Goal: Information Seeking & Learning: Learn about a topic

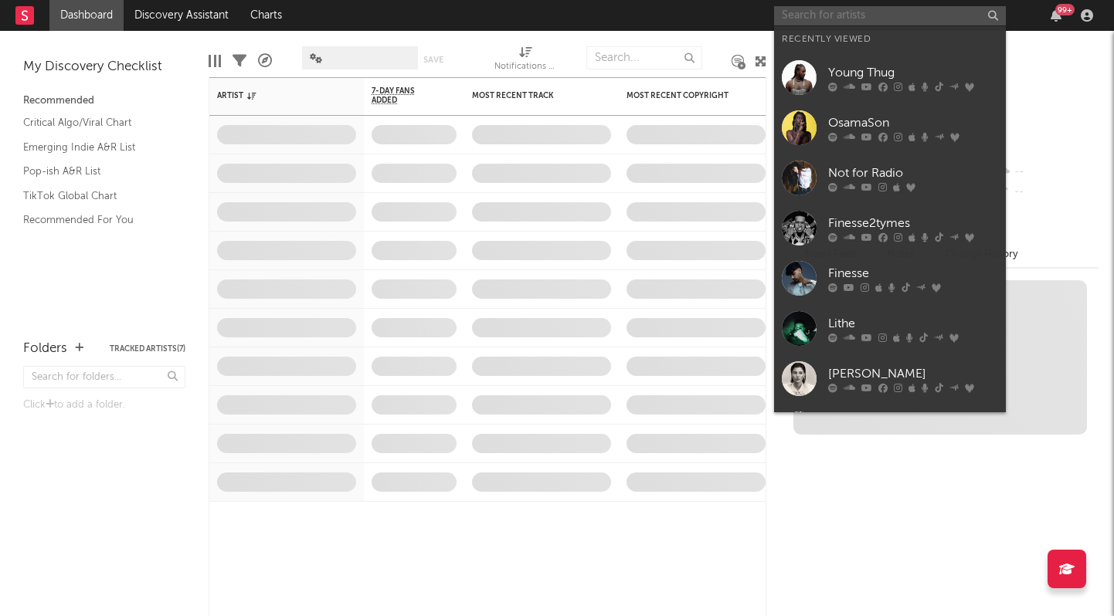
click at [834, 22] on input "text" at bounding box center [890, 15] width 232 height 19
type input "i"
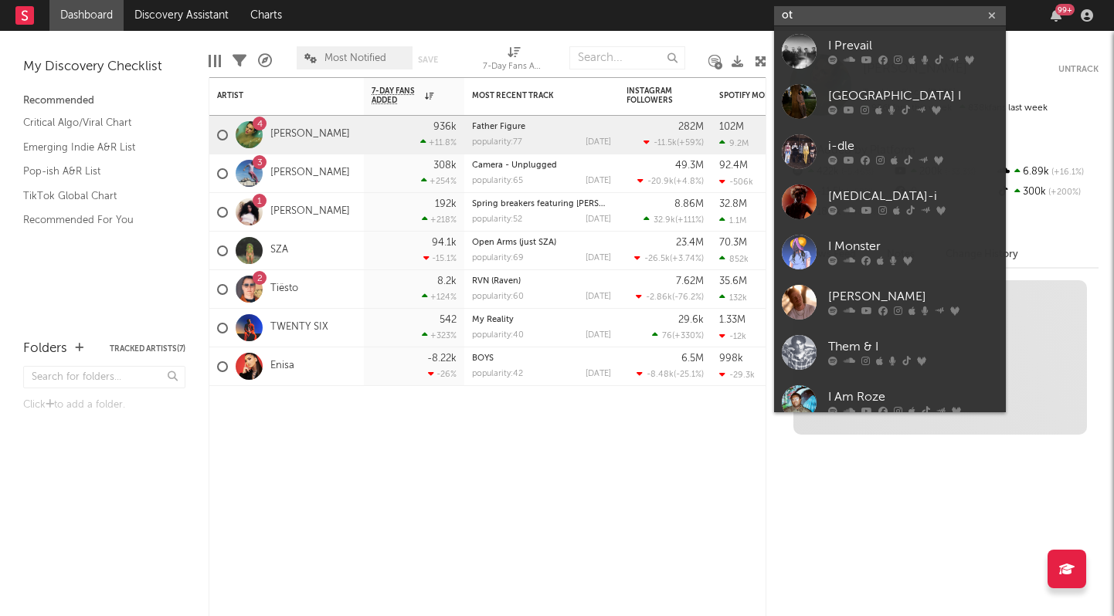
type input "o"
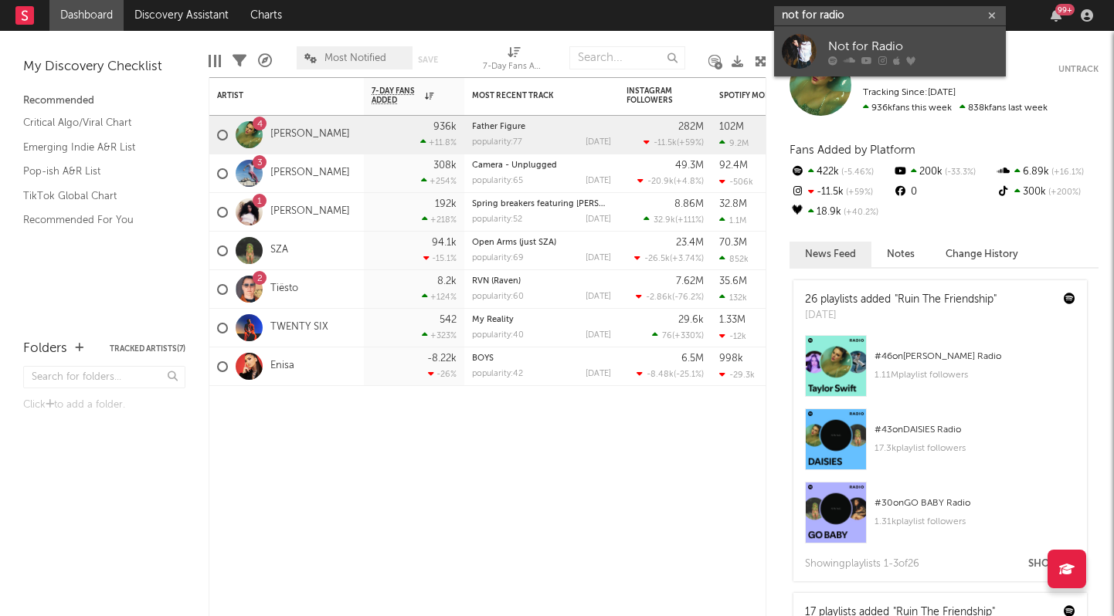
type input "not for radio"
click at [844, 49] on div "Not for Radio" at bounding box center [913, 46] width 170 height 19
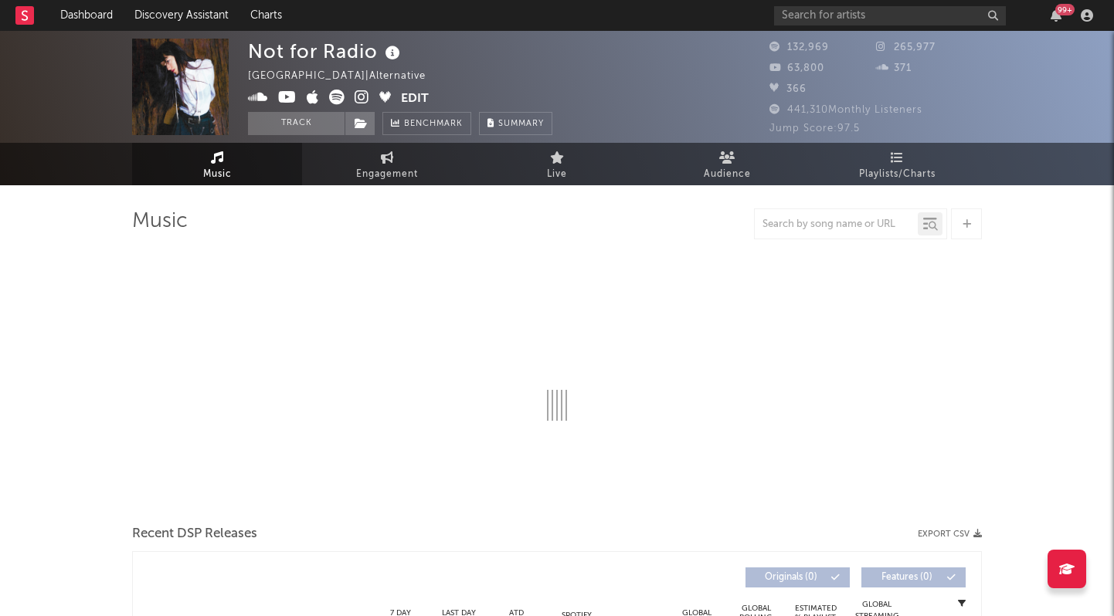
select select "1w"
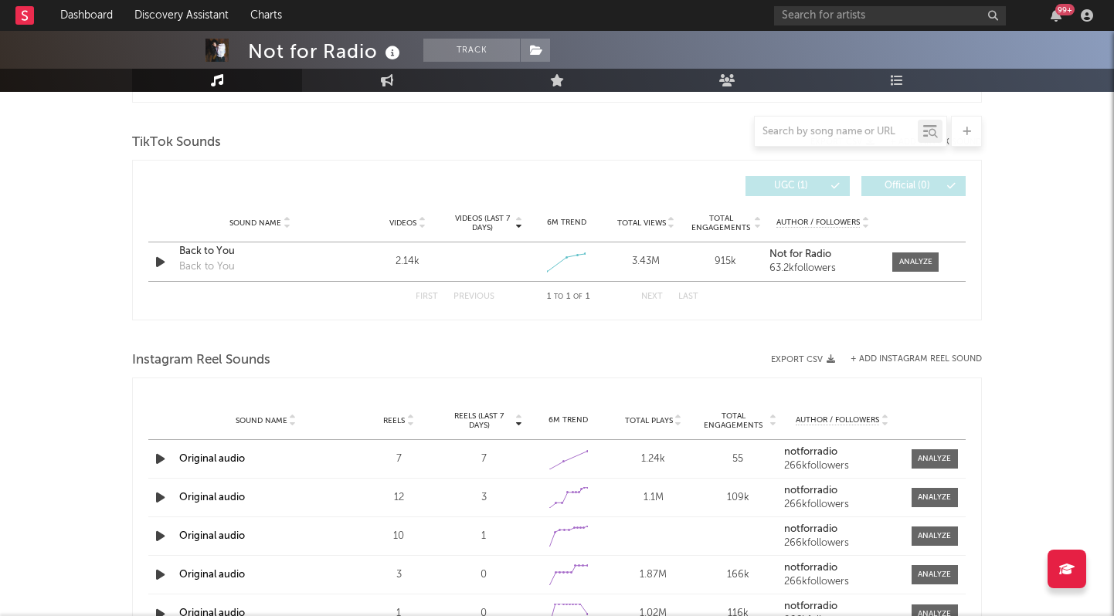
scroll to position [1103, 0]
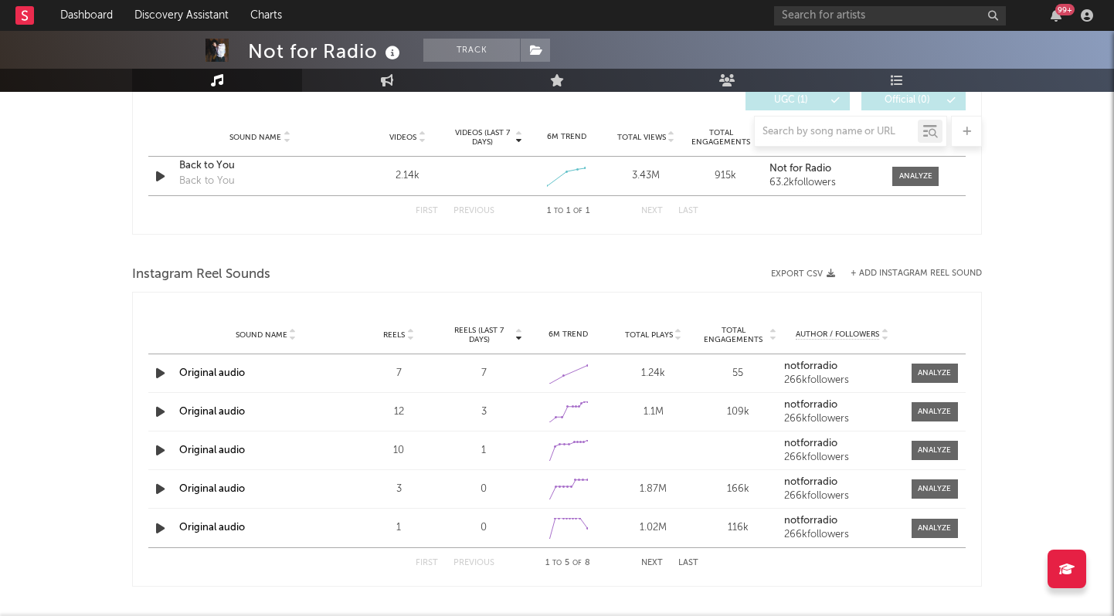
click at [156, 378] on icon "button" at bounding box center [160, 373] width 16 height 19
click at [156, 378] on icon "button" at bounding box center [159, 373] width 15 height 19
click at [156, 378] on icon "button" at bounding box center [160, 373] width 16 height 19
click at [950, 370] on div at bounding box center [934, 374] width 33 height 12
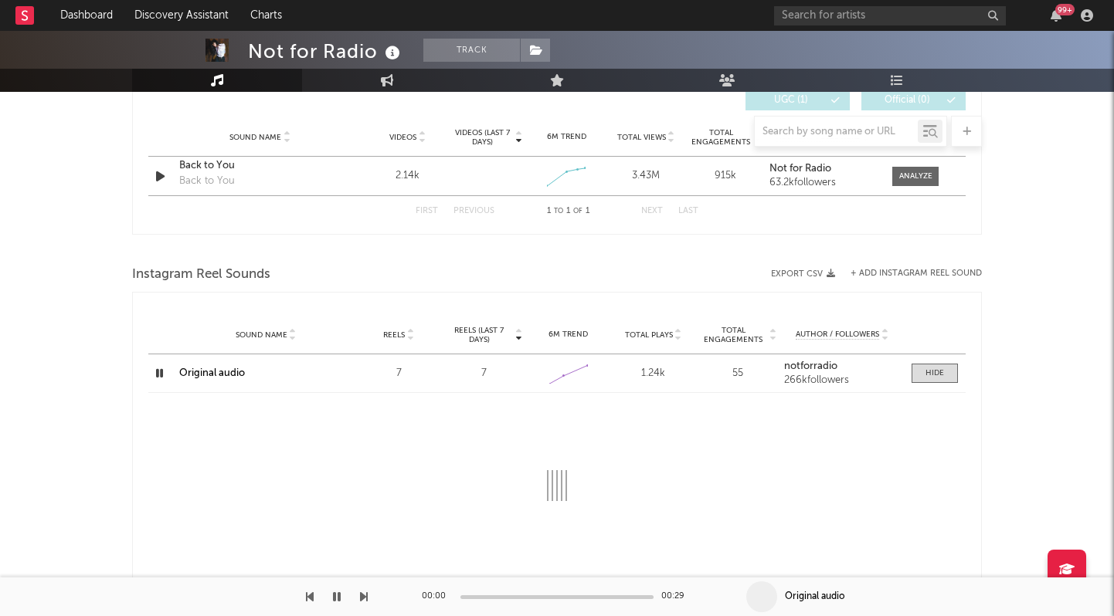
select select "1w"
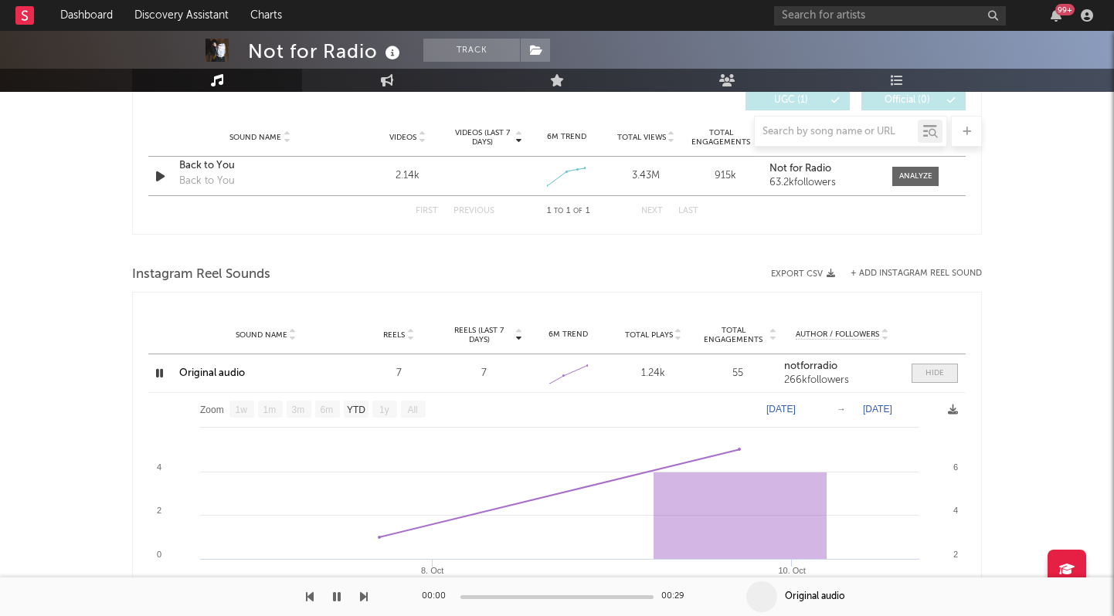
click at [946, 376] on span at bounding box center [935, 373] width 46 height 19
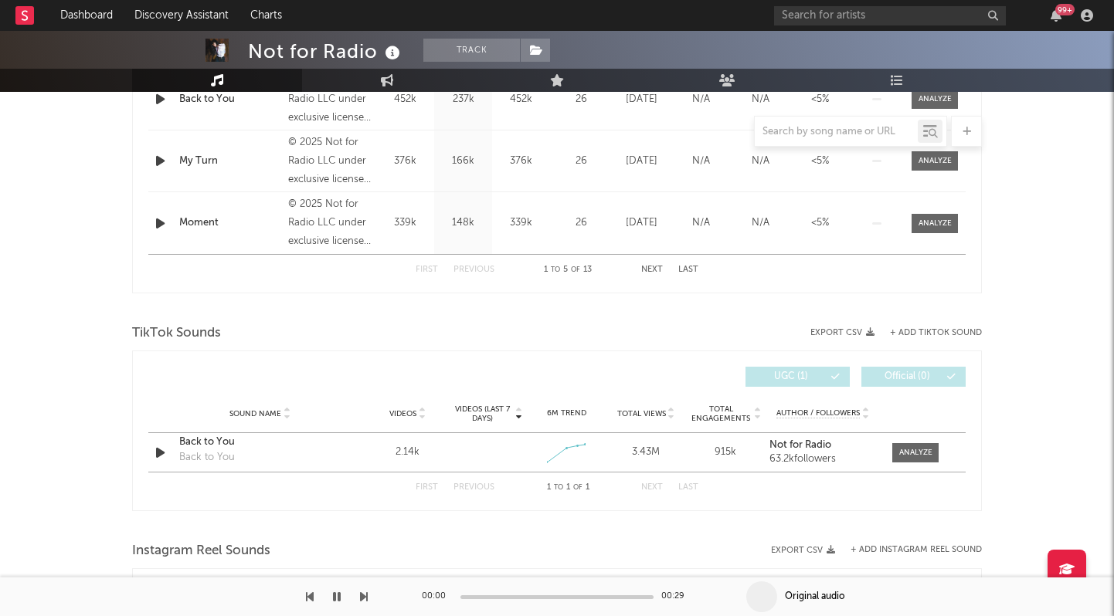
scroll to position [830, 0]
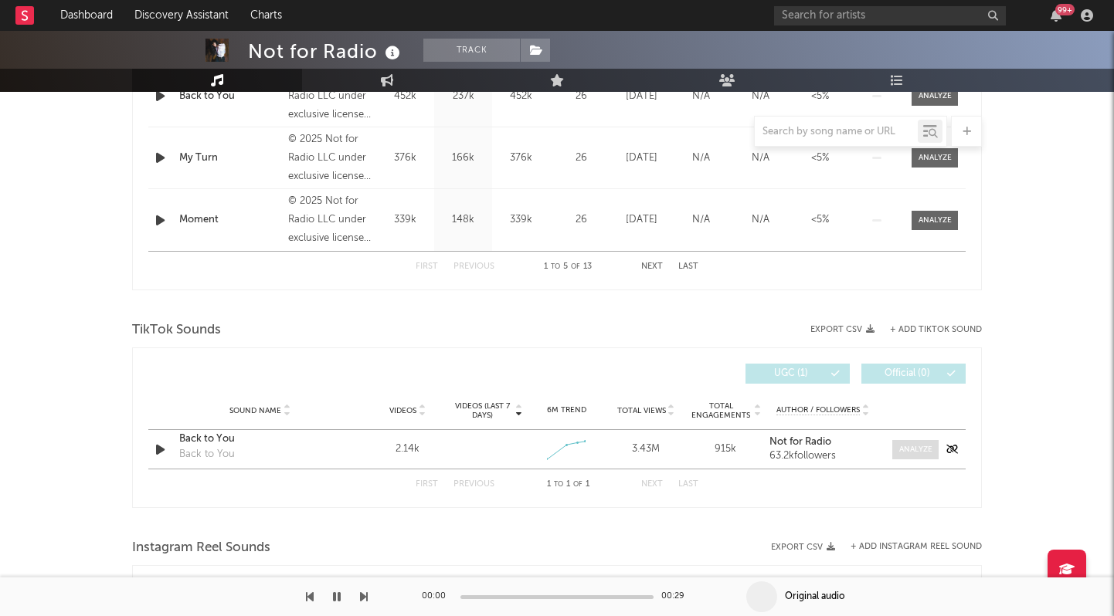
click at [920, 457] on span at bounding box center [915, 449] width 46 height 19
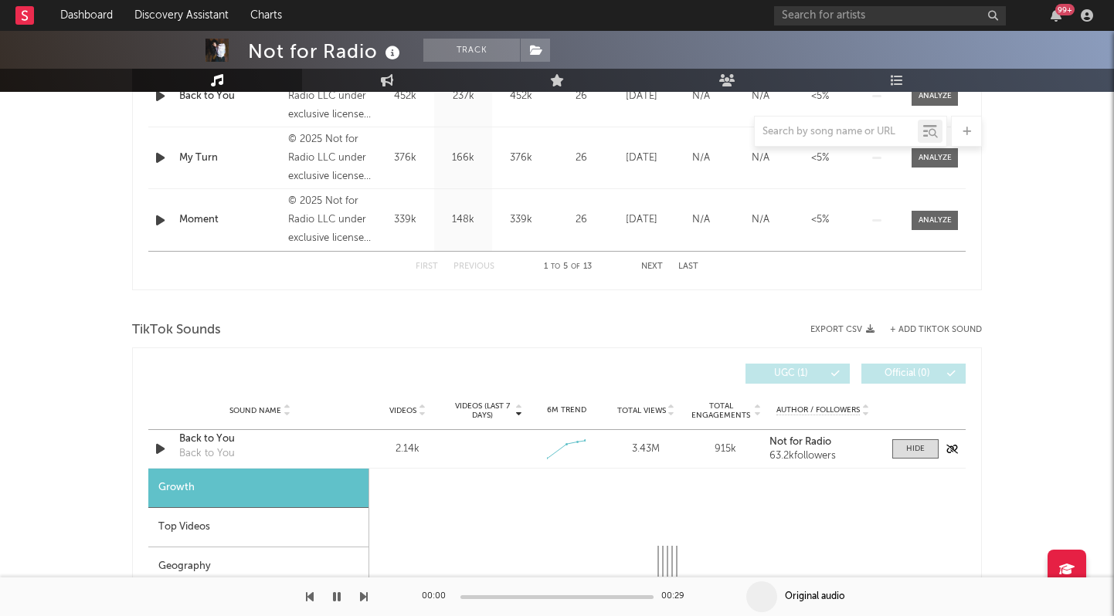
select select "1w"
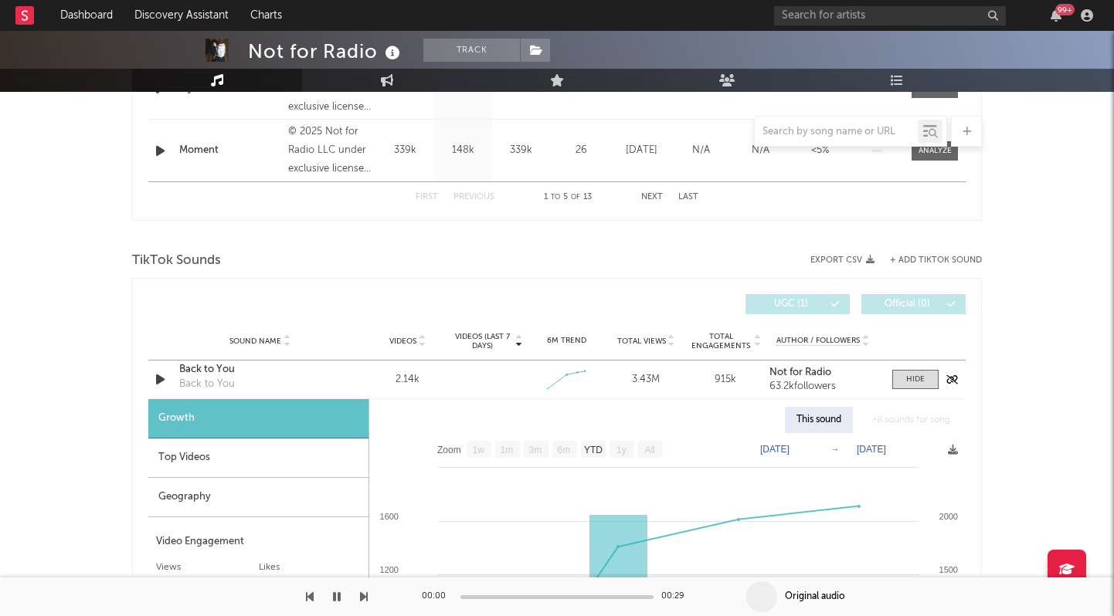
scroll to position [900, 0]
click at [242, 474] on div "Top Videos" at bounding box center [258, 457] width 220 height 39
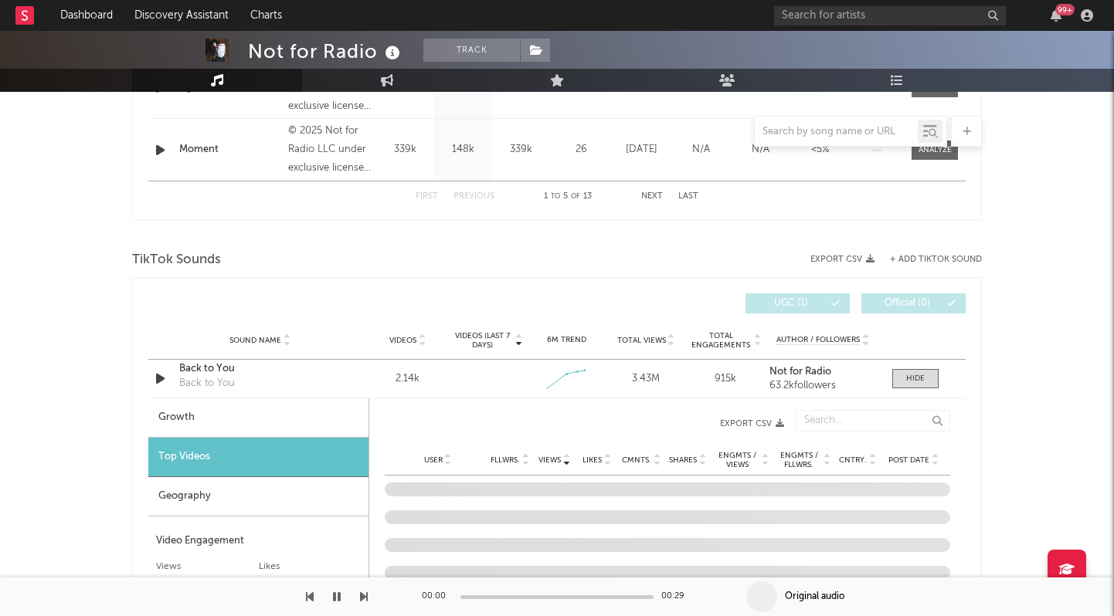
click at [236, 450] on div "Top Videos" at bounding box center [258, 457] width 220 height 39
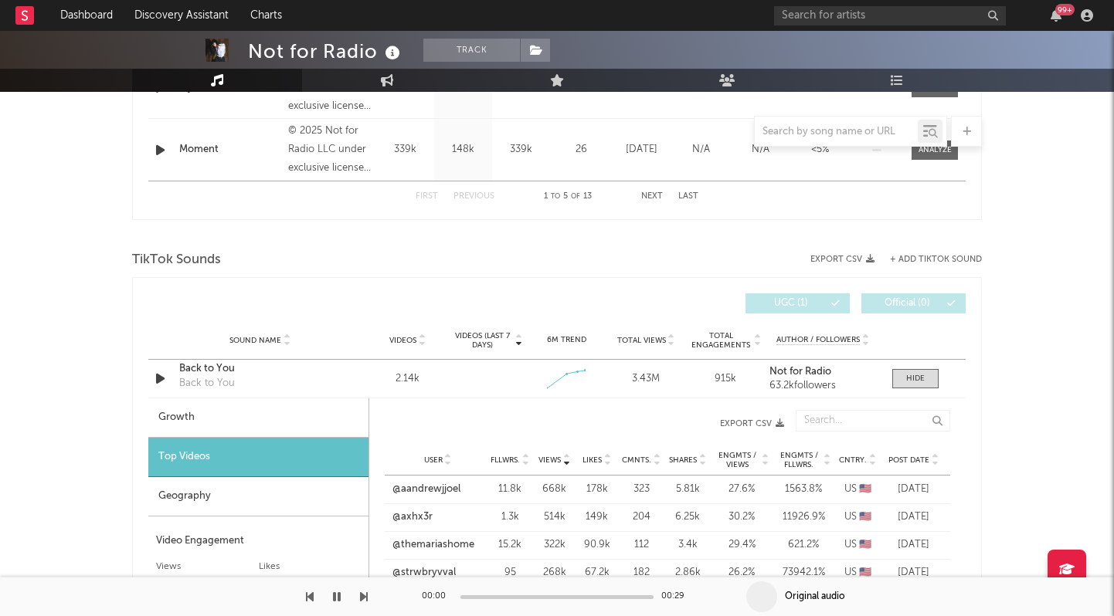
click at [227, 409] on div "Growth" at bounding box center [258, 418] width 220 height 39
select select "1w"
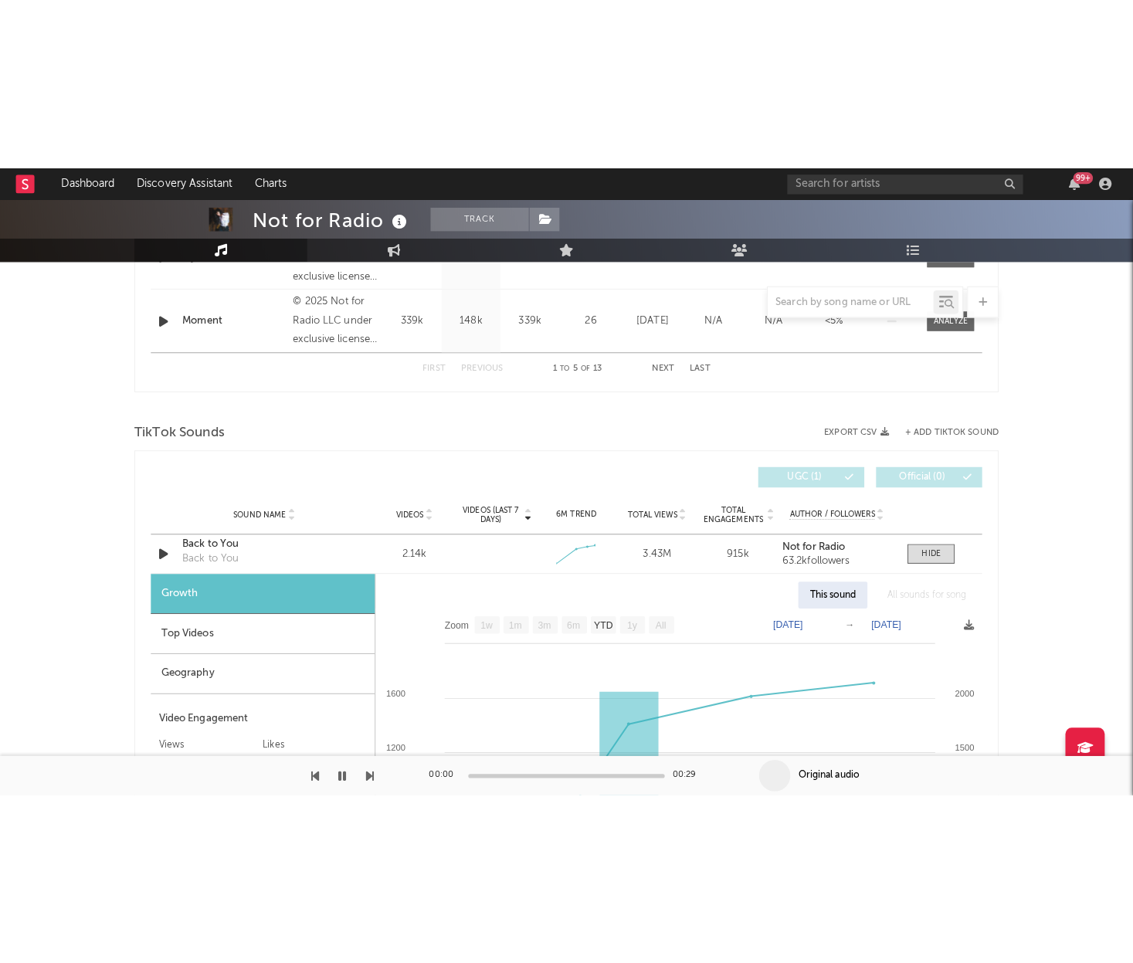
scroll to position [913, 0]
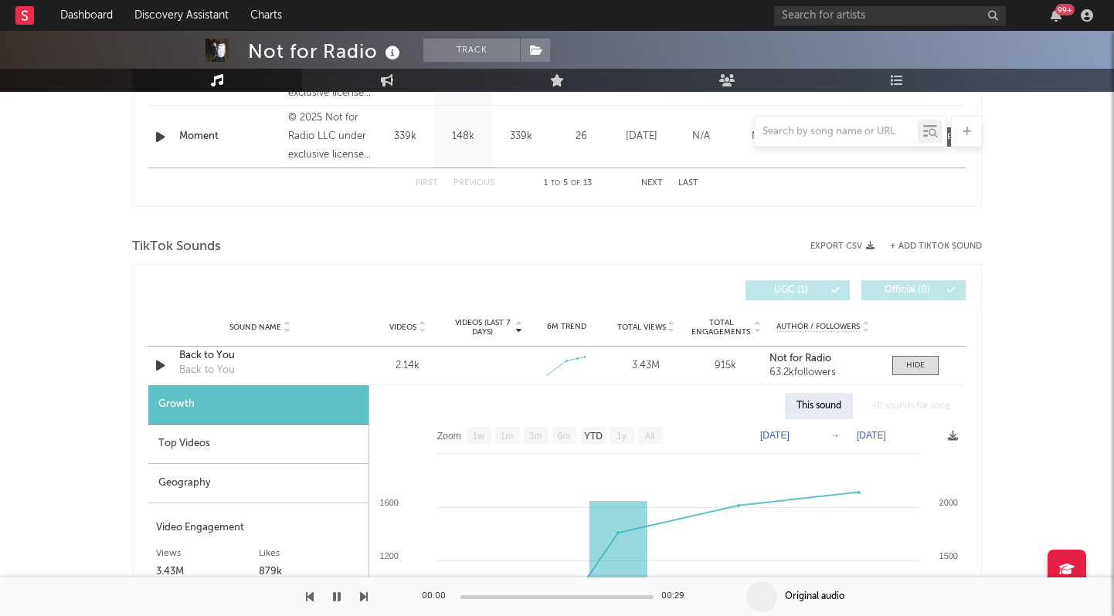
click at [226, 433] on div "Top Videos" at bounding box center [258, 444] width 220 height 39
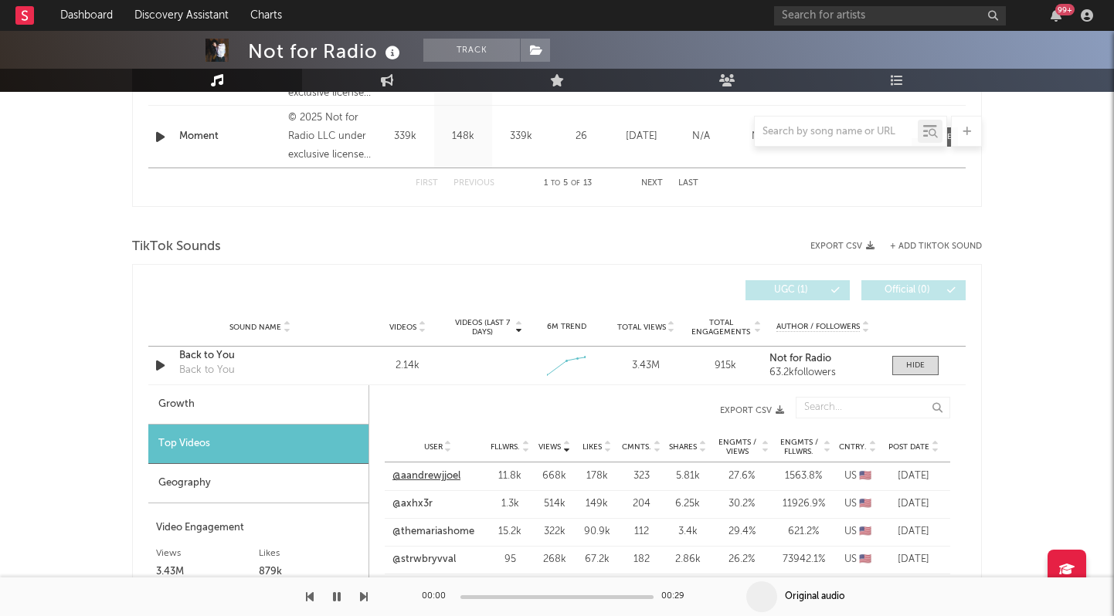
click at [441, 475] on link "@aandrewjjoel" at bounding box center [426, 476] width 68 height 15
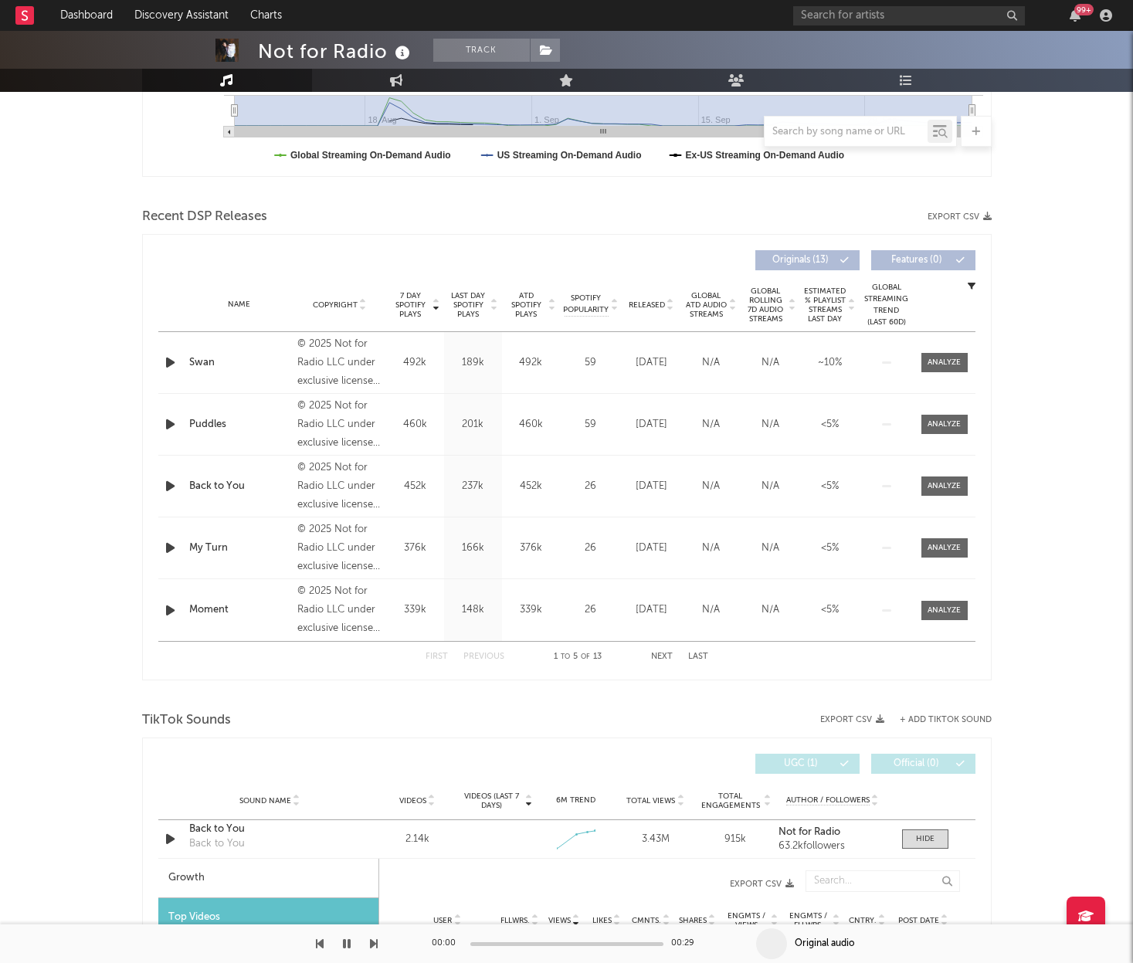
scroll to position [443, 0]
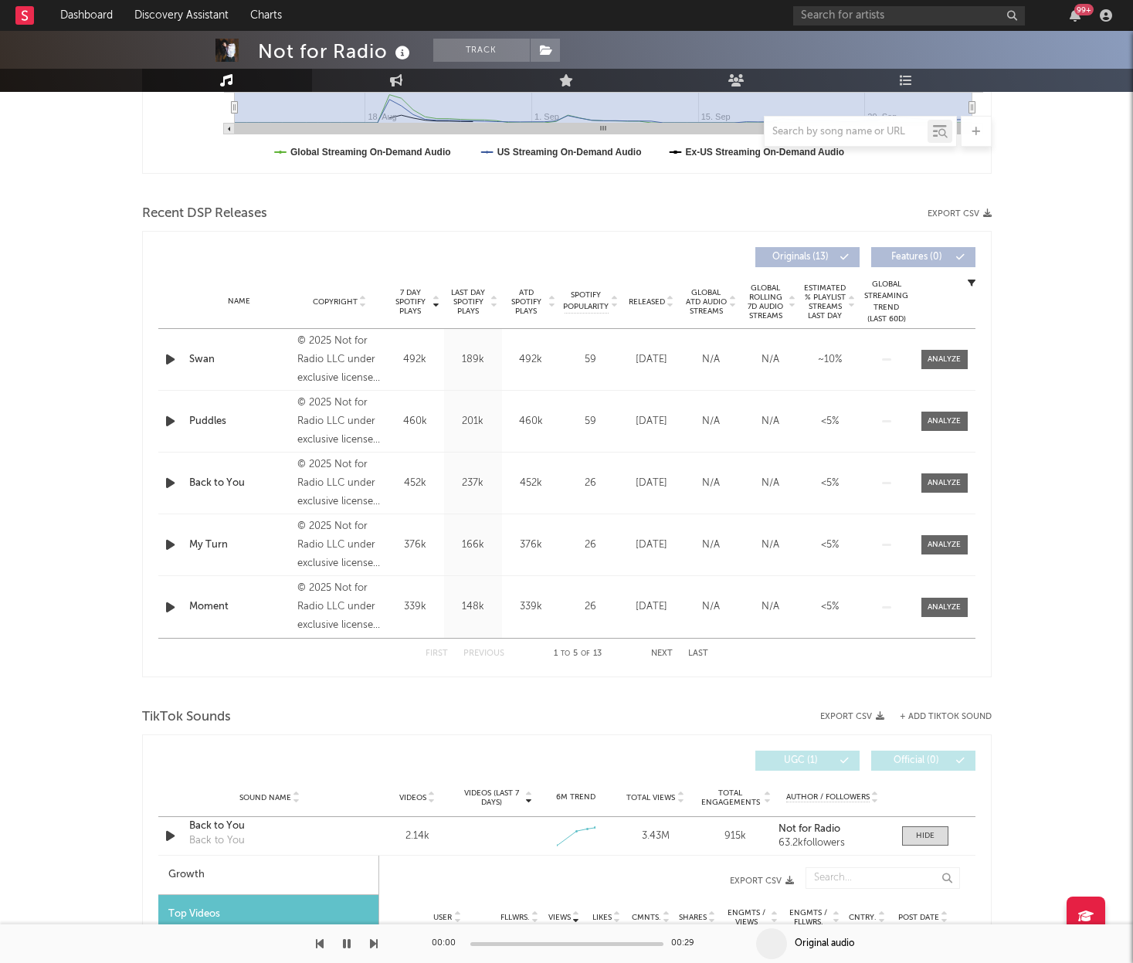
click at [443, 1] on nav "Dashboard Discovery Assistant Charts 99 +" at bounding box center [566, 15] width 1133 height 31
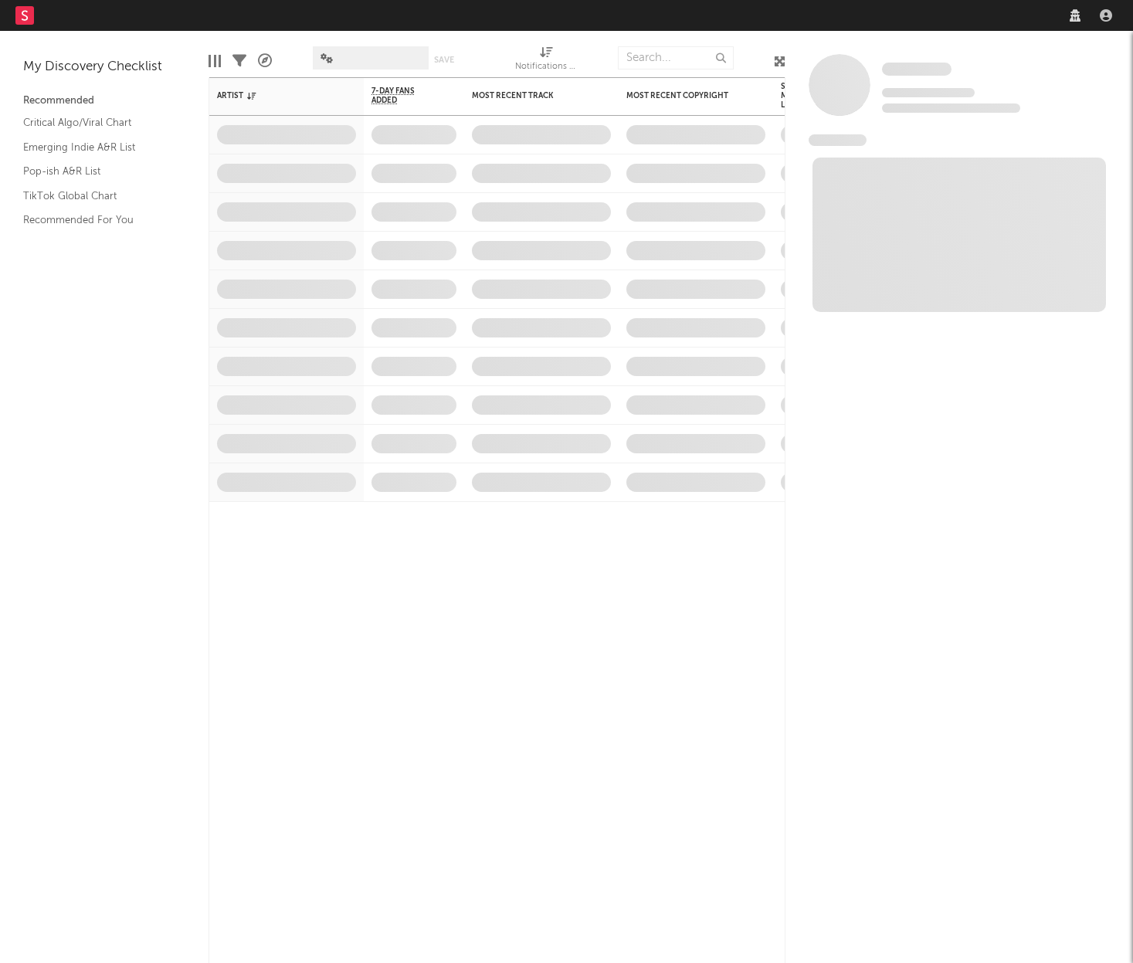
click at [865, 25] on nav "Dashboard Discovery Assistant Charts Leads" at bounding box center [566, 15] width 1133 height 31
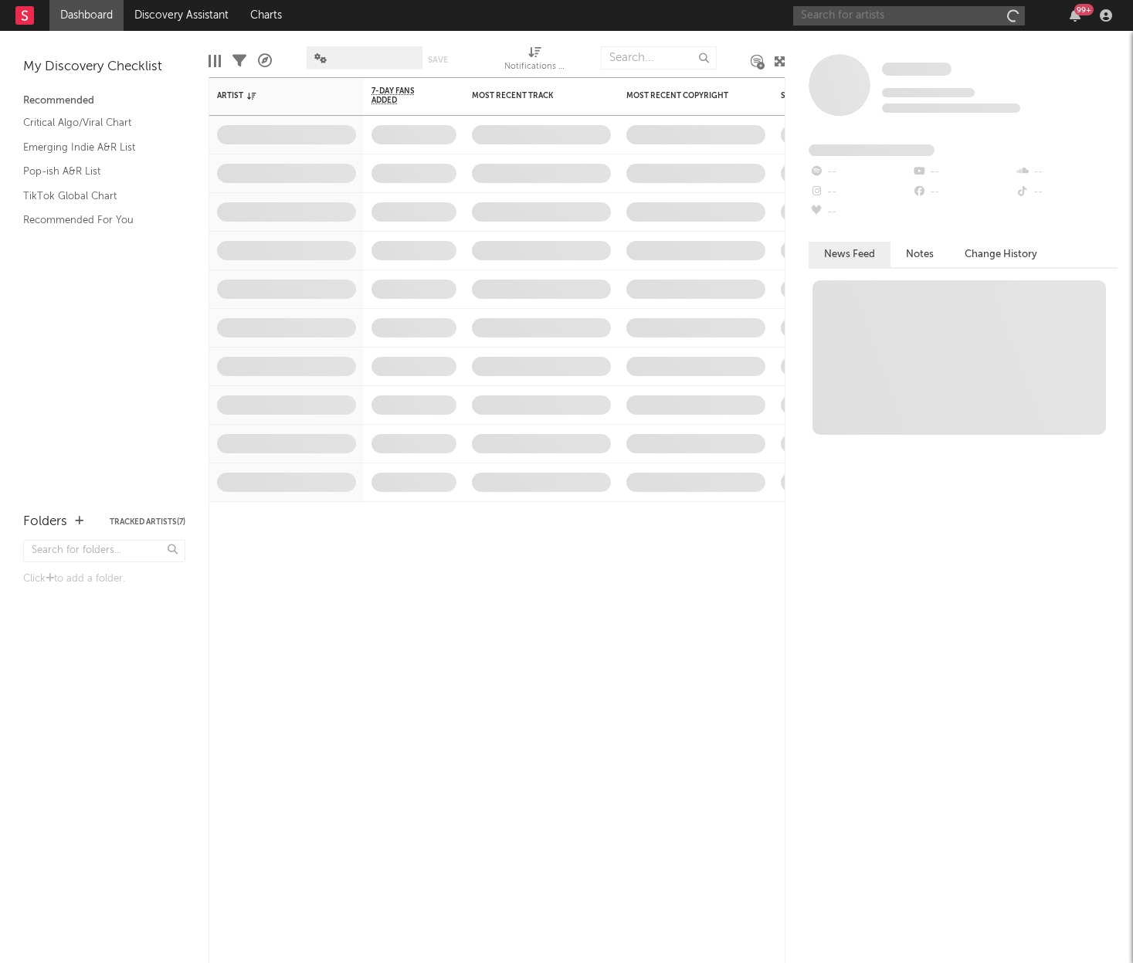
click at [837, 19] on input "text" at bounding box center [909, 15] width 232 height 19
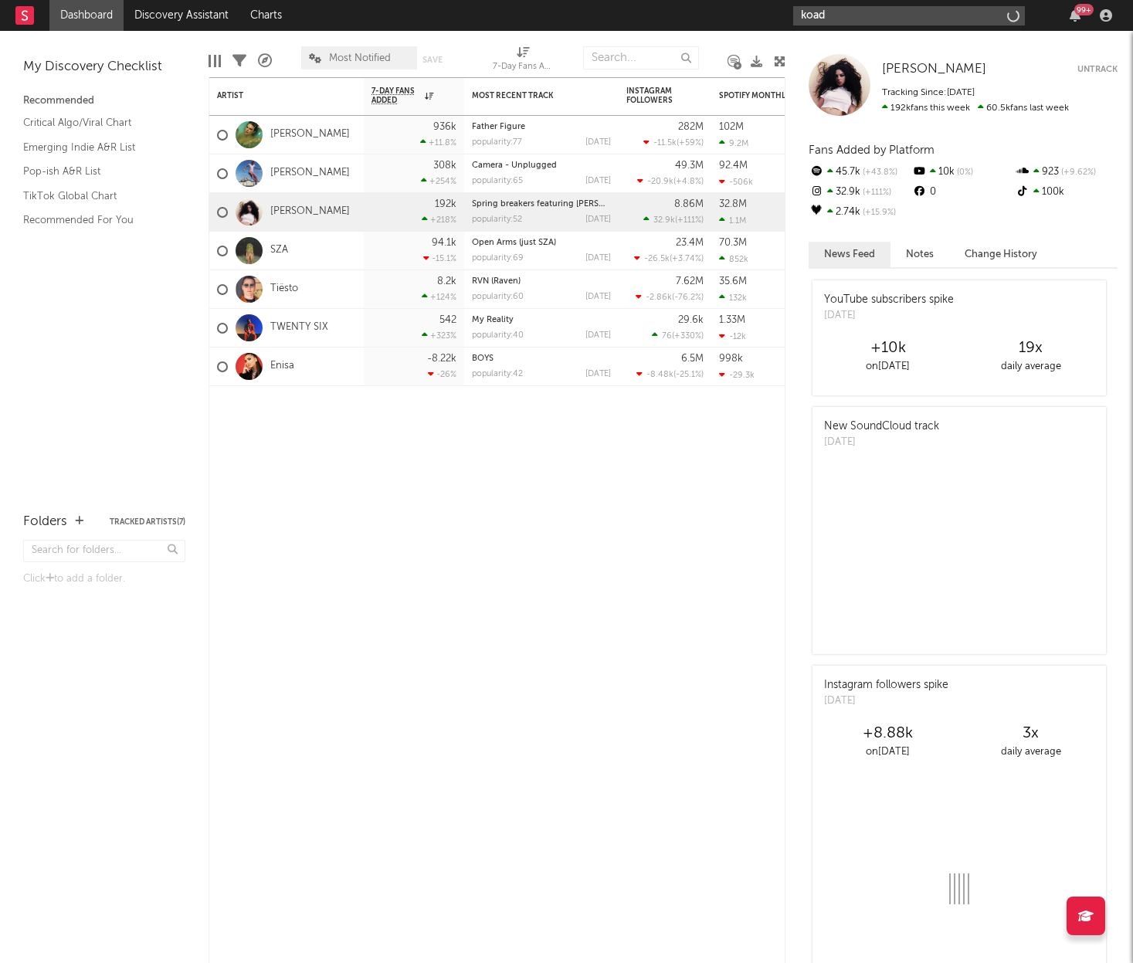
click at [825, 16] on input "koad" at bounding box center [909, 15] width 232 height 19
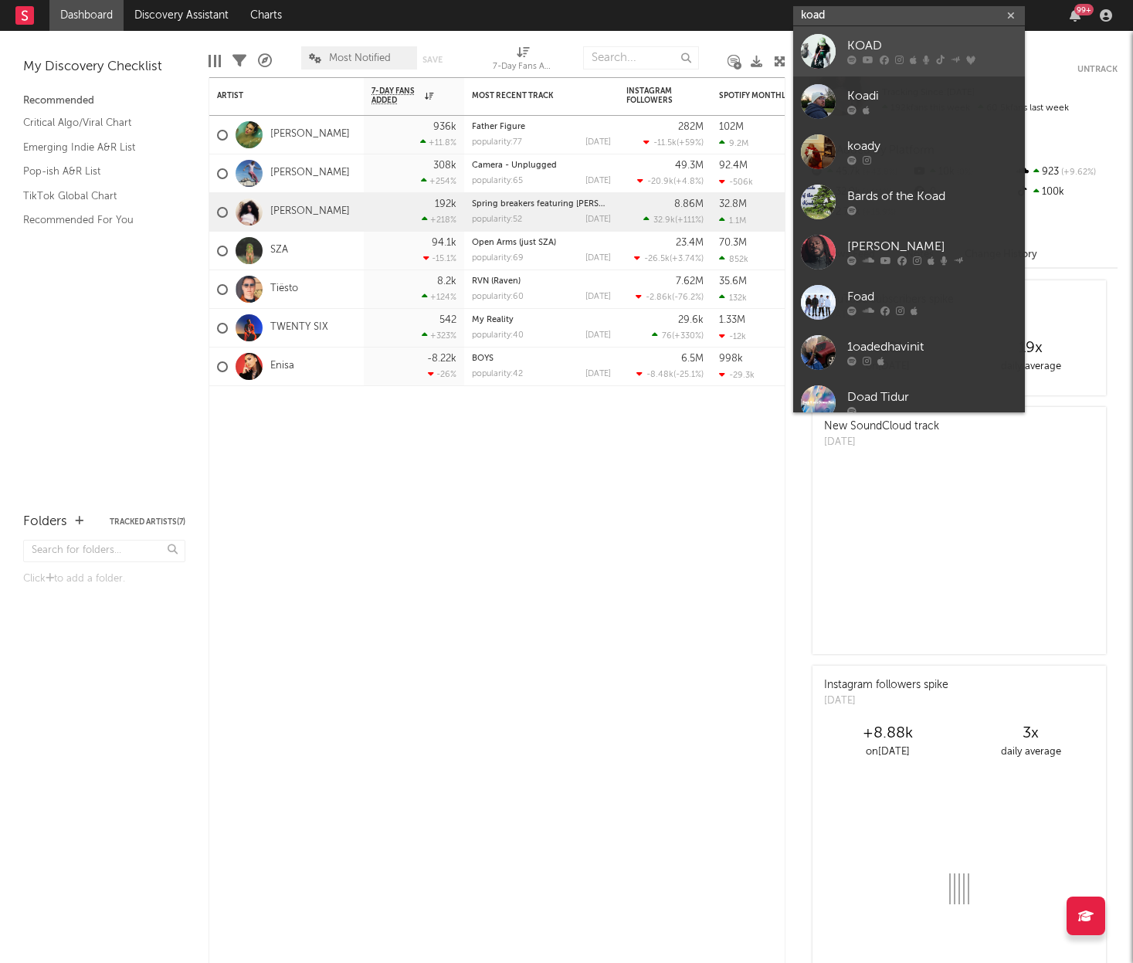
type input "koad"
click at [834, 53] on div at bounding box center [818, 51] width 35 height 35
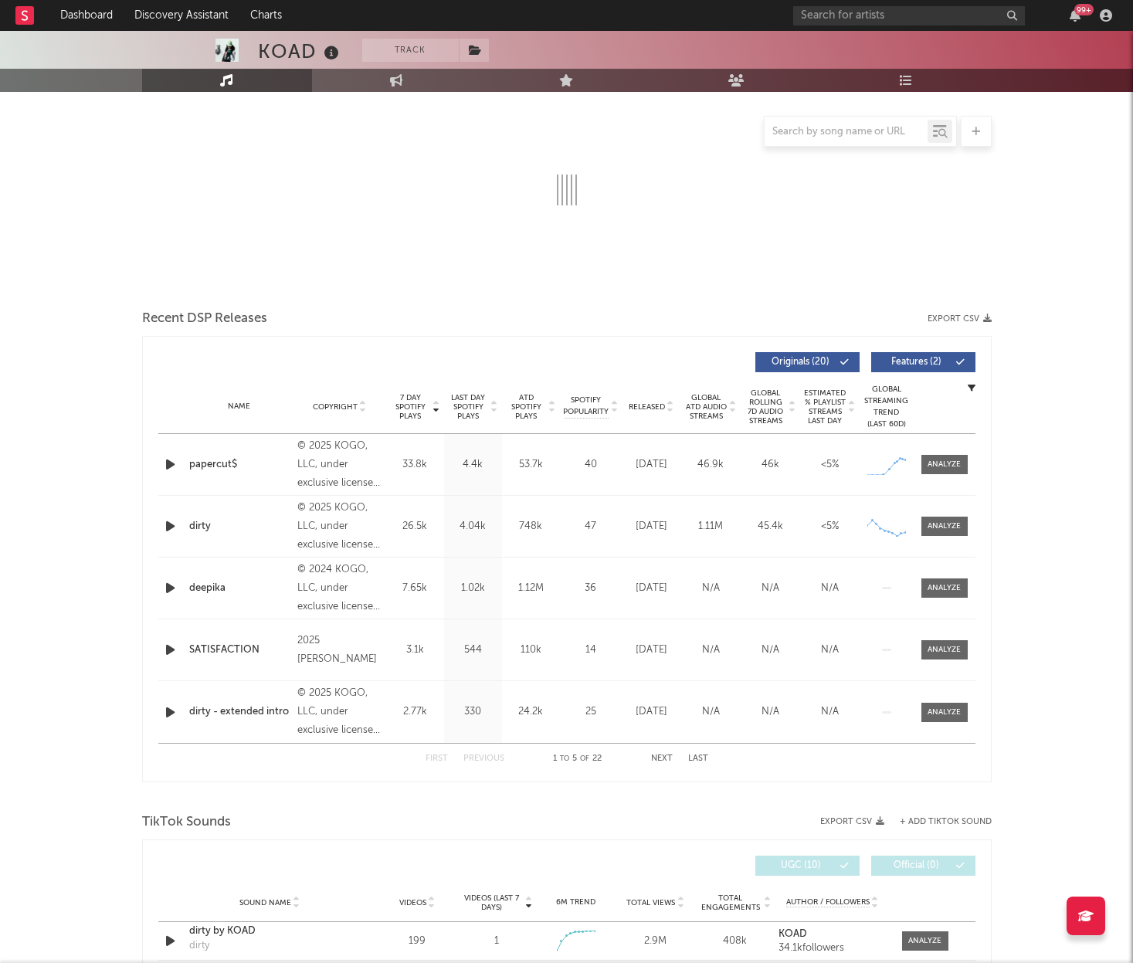
select select "6m"
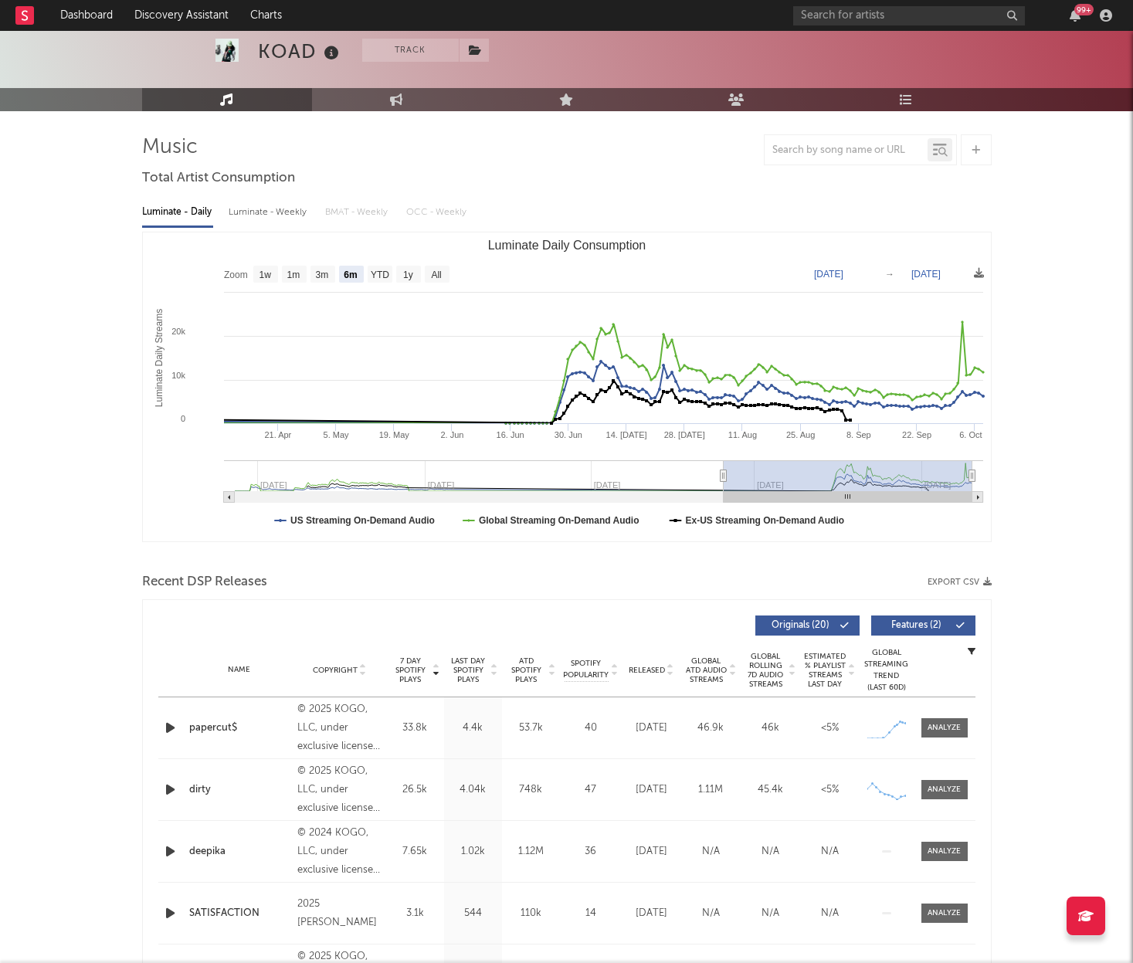
scroll to position [76, 0]
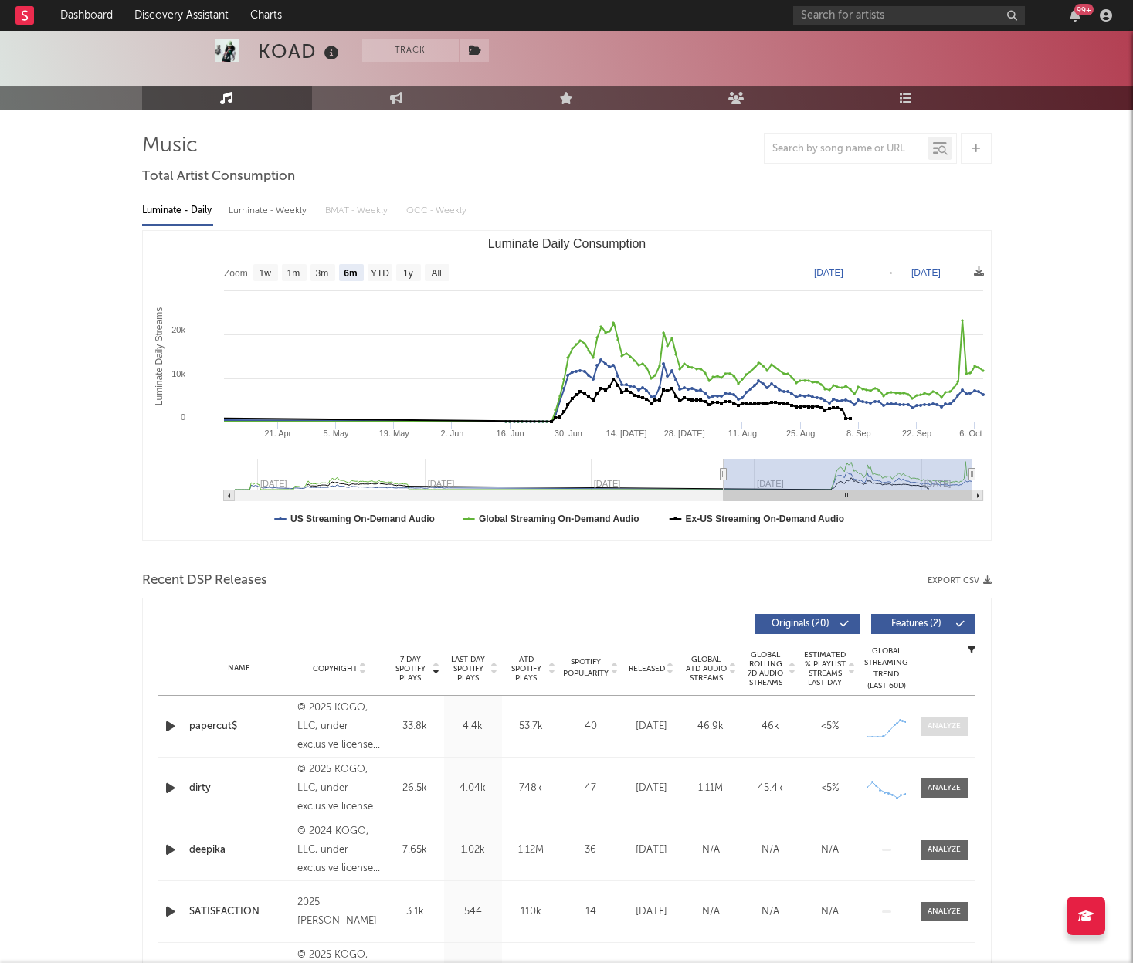
click at [956, 728] on div at bounding box center [944, 727] width 33 height 12
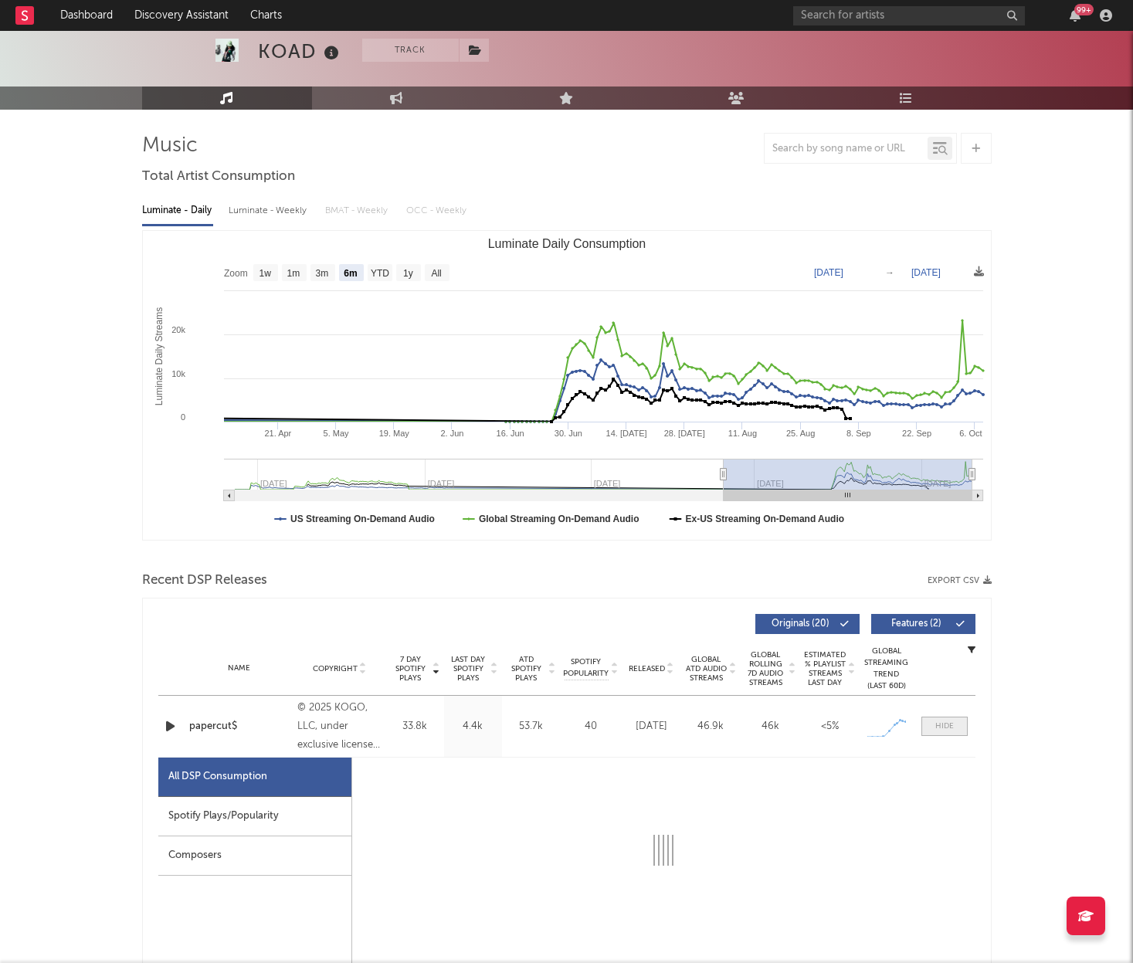
select select "1w"
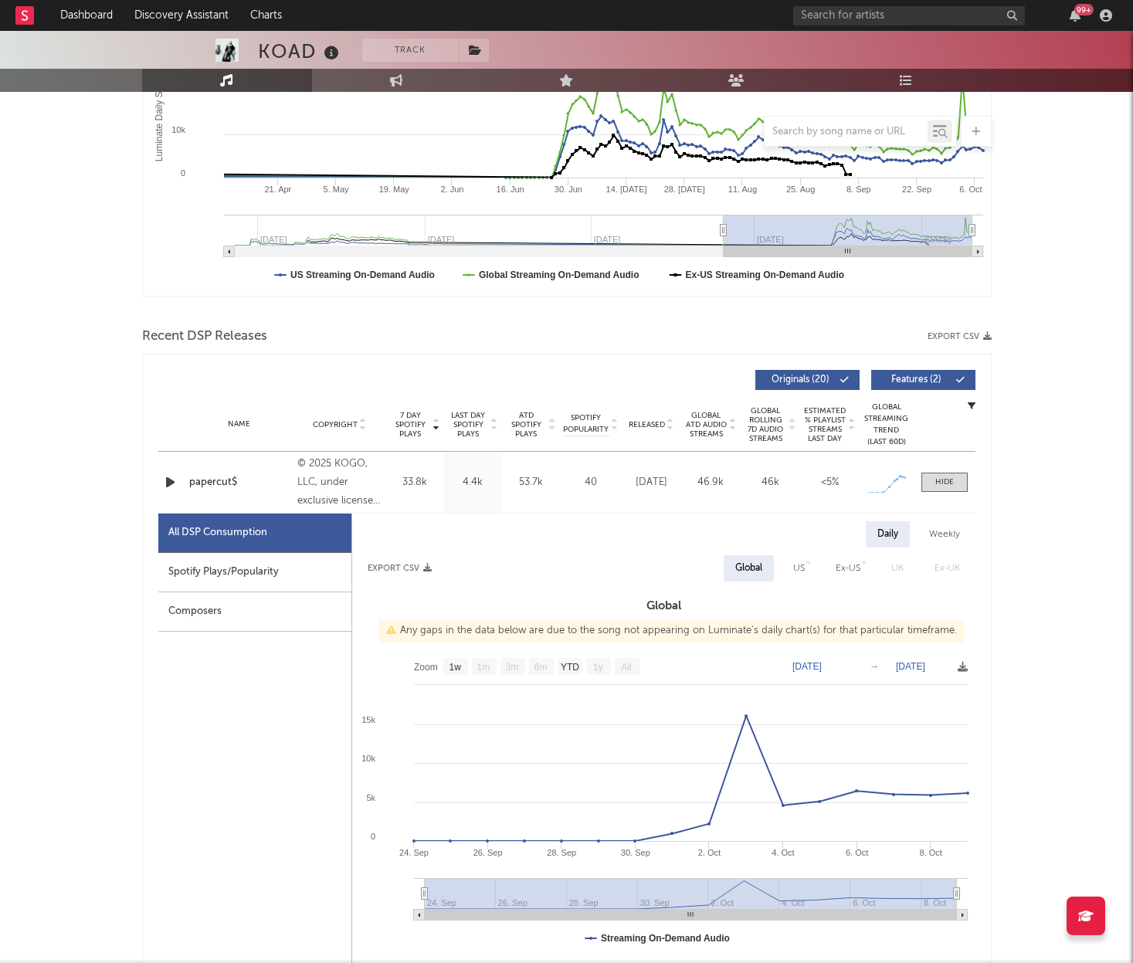
scroll to position [355, 0]
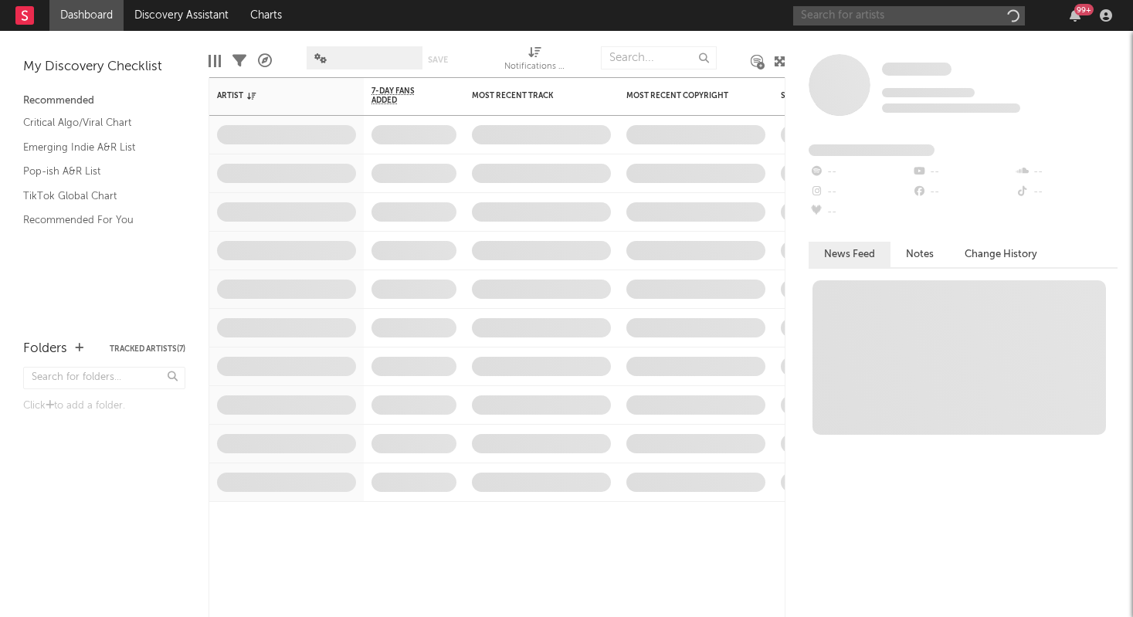
click at [849, 22] on input "text" at bounding box center [909, 15] width 232 height 19
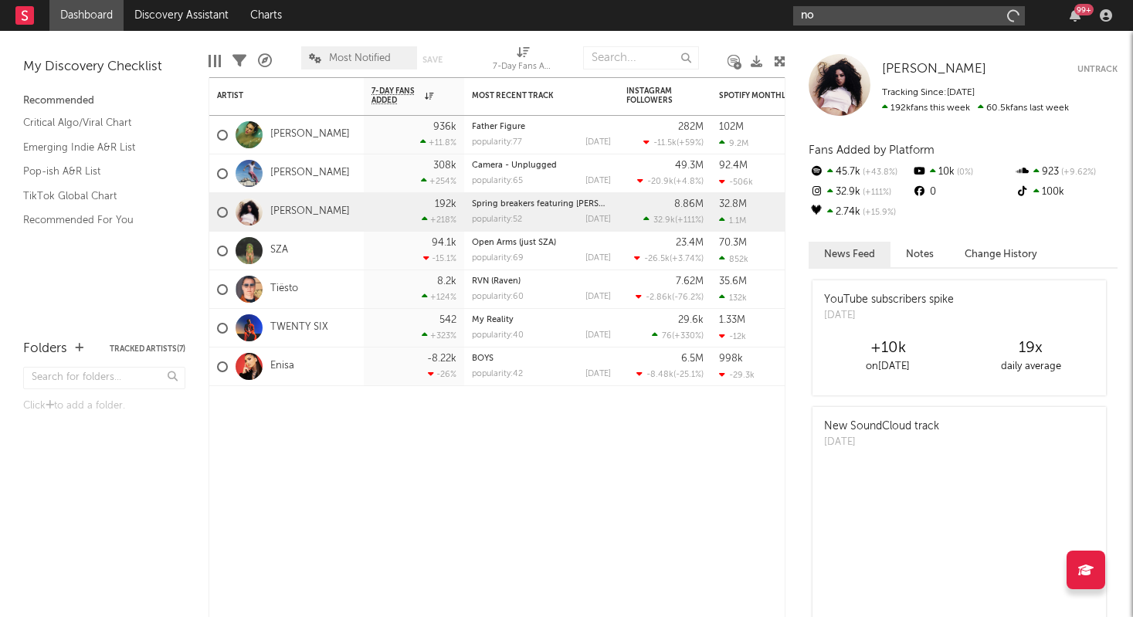
type input "n"
type input "young thug"
click at [873, 25] on div "young thug 99 +" at bounding box center [955, 15] width 324 height 31
click at [867, 12] on input "young thug" at bounding box center [909, 15] width 232 height 19
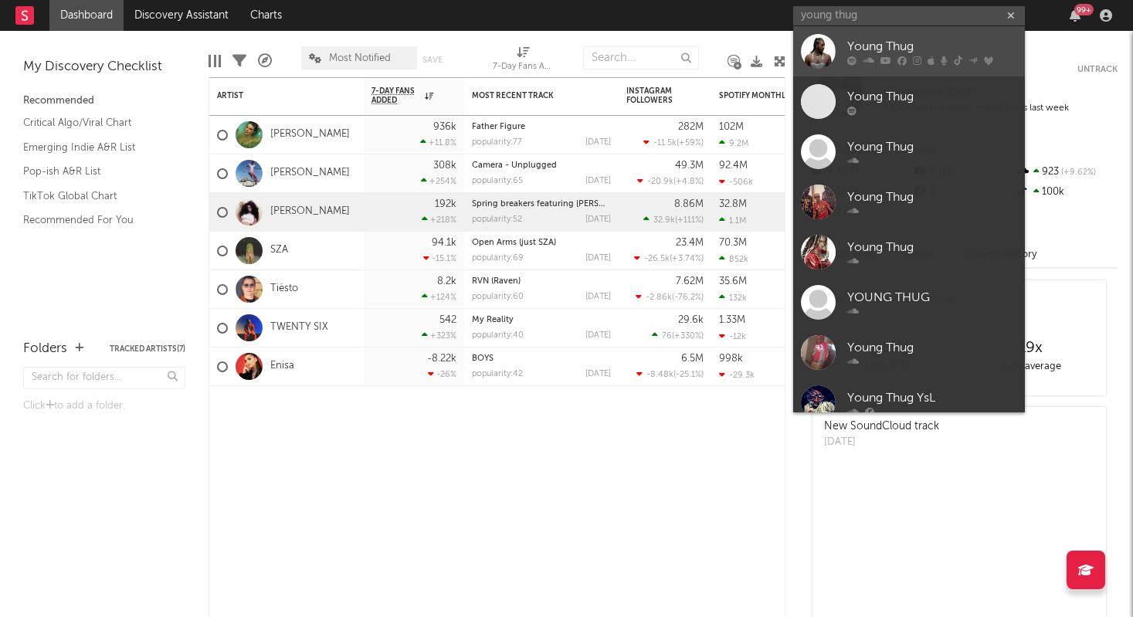
click at [872, 57] on icon at bounding box center [869, 60] width 12 height 9
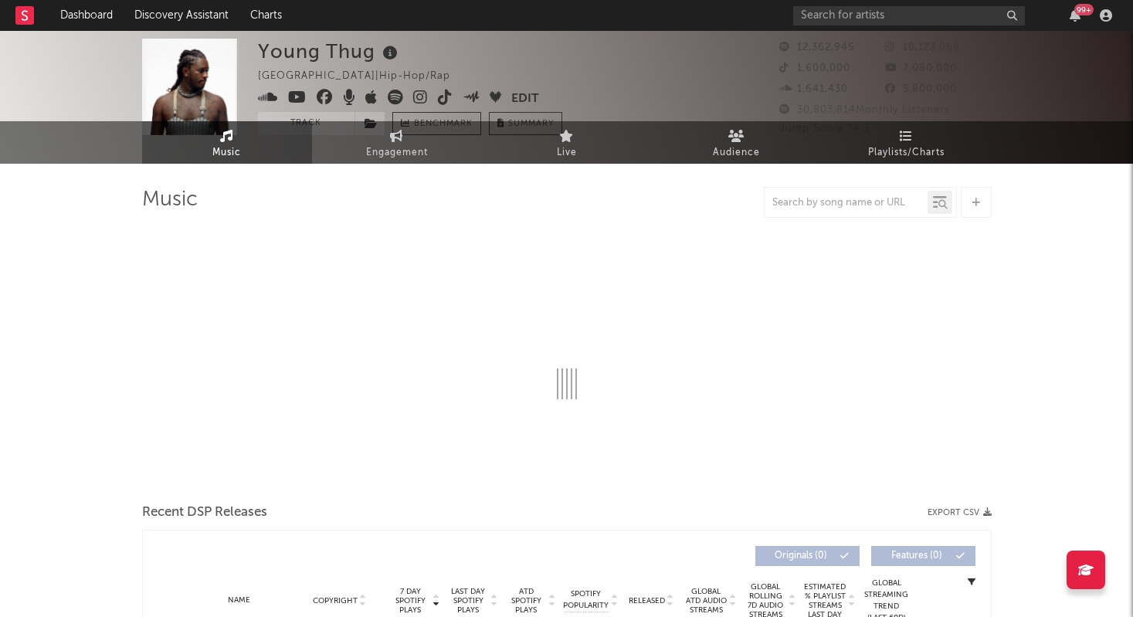
select select "6m"
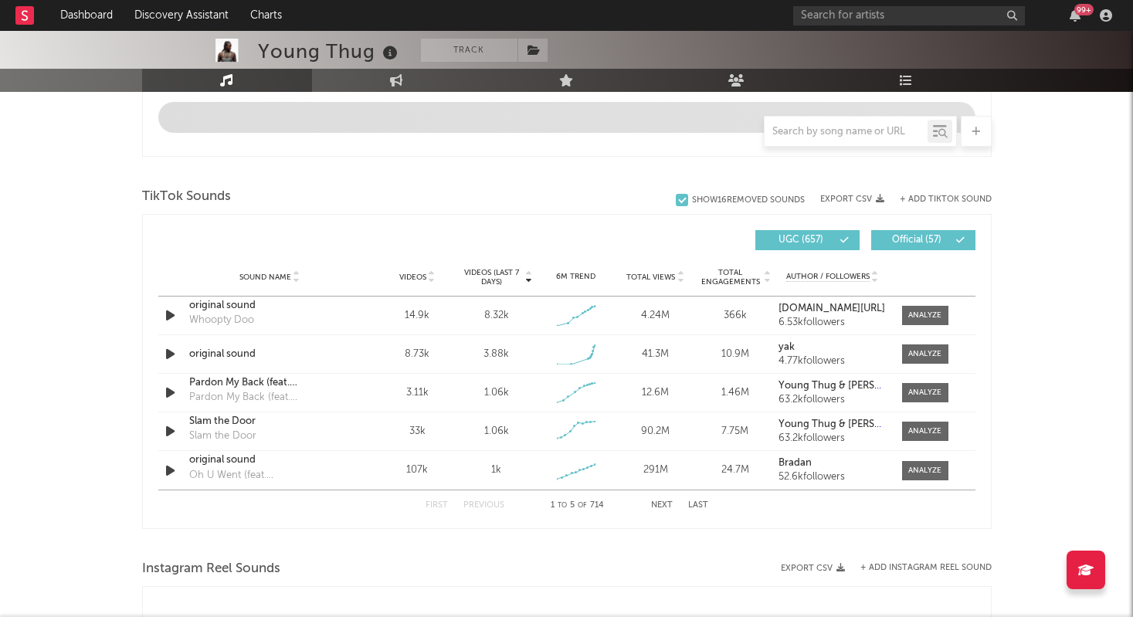
scroll to position [933, 0]
click at [168, 351] on icon "button" at bounding box center [170, 353] width 16 height 19
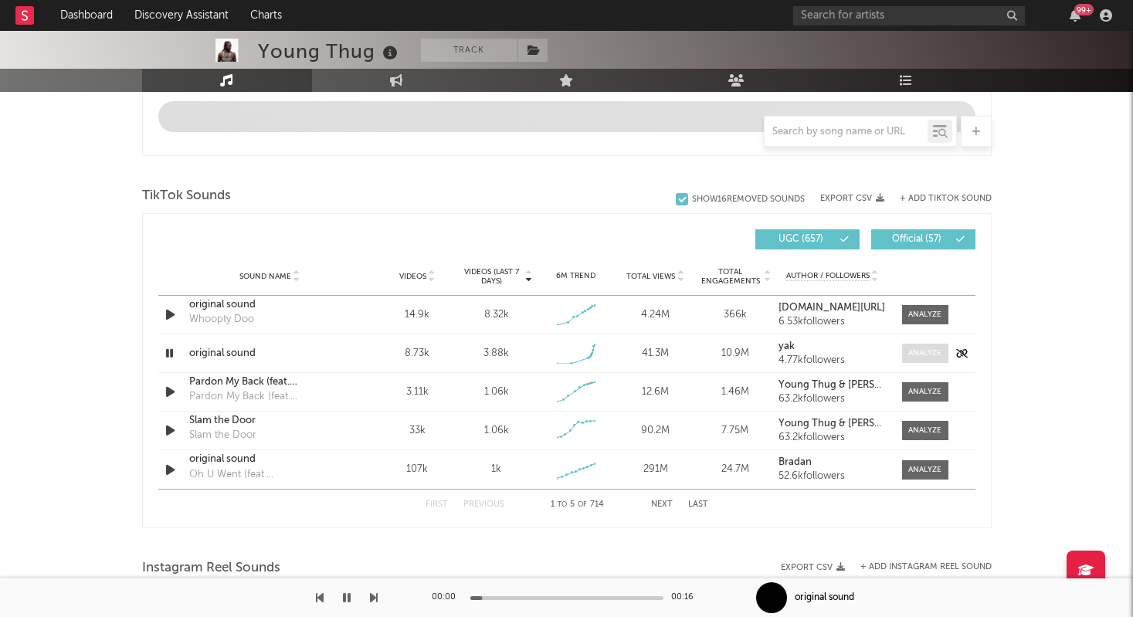
click at [918, 355] on div at bounding box center [924, 354] width 33 height 12
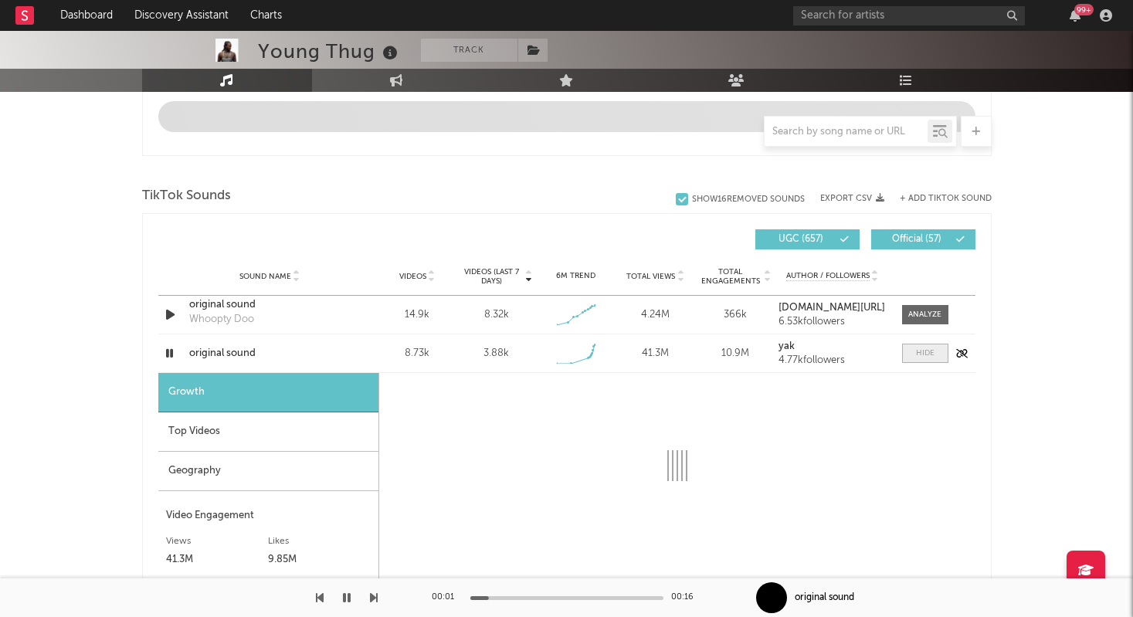
select select "1w"
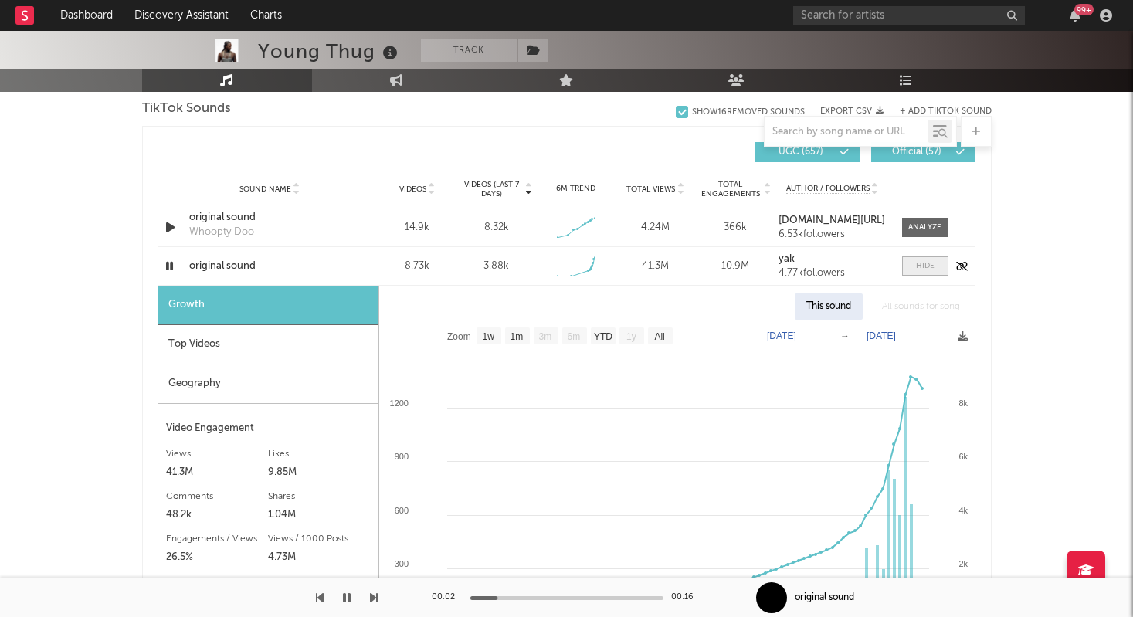
scroll to position [1021, 0]
click at [171, 263] on icon "button" at bounding box center [169, 265] width 15 height 19
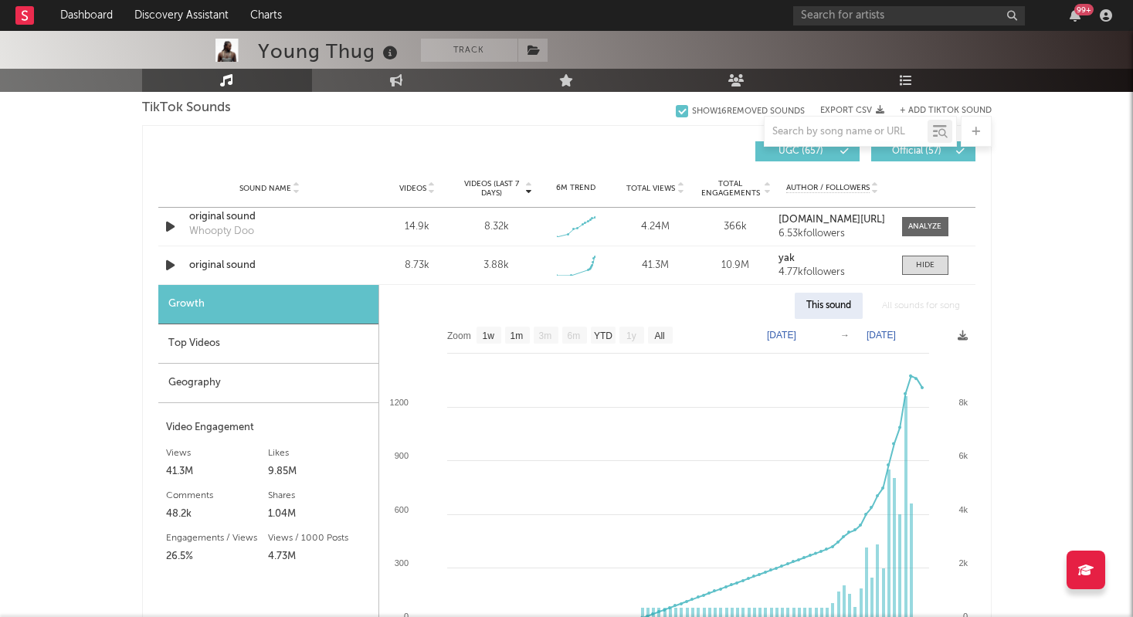
click at [212, 345] on div "Top Videos" at bounding box center [268, 343] width 220 height 39
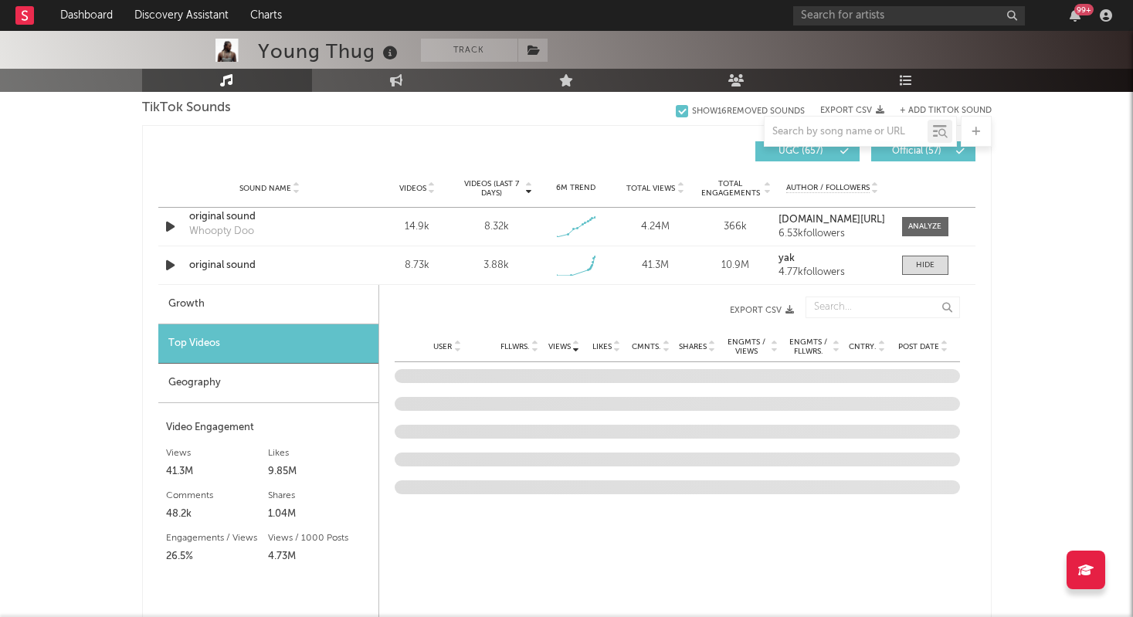
scroll to position [1122, 0]
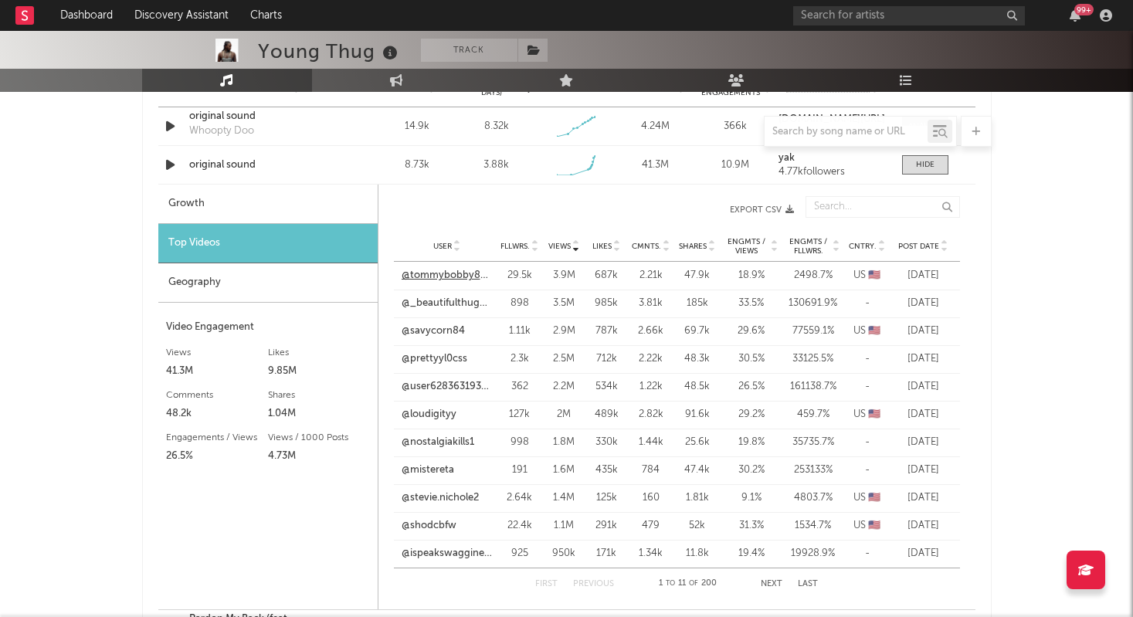
click at [480, 277] on link "@tommybobby83080" at bounding box center [447, 275] width 91 height 15
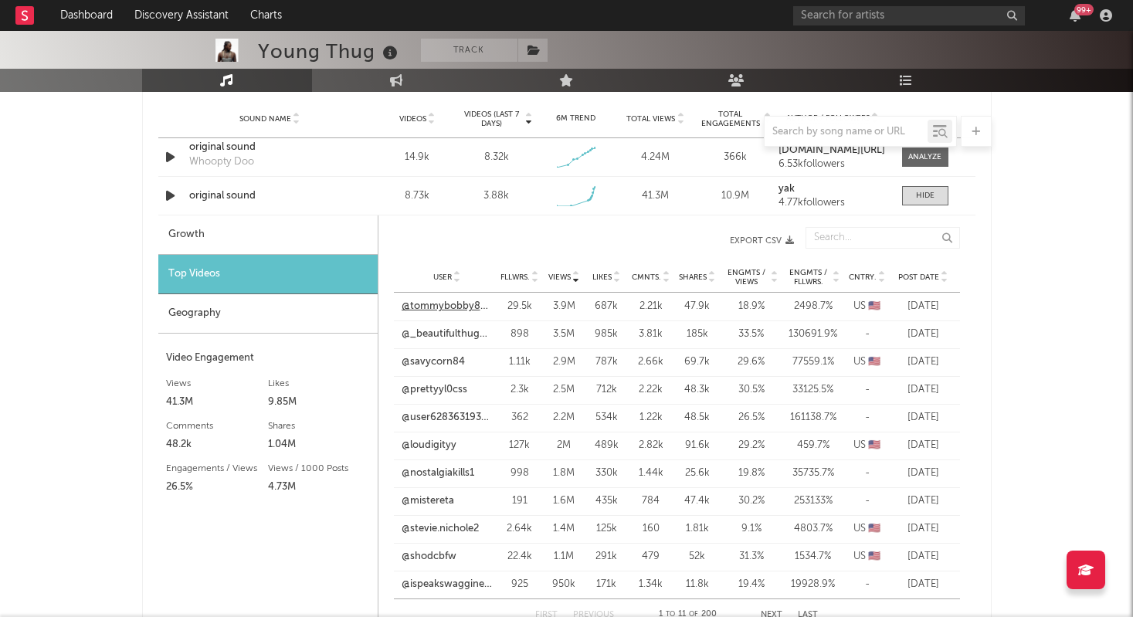
scroll to position [1153, 0]
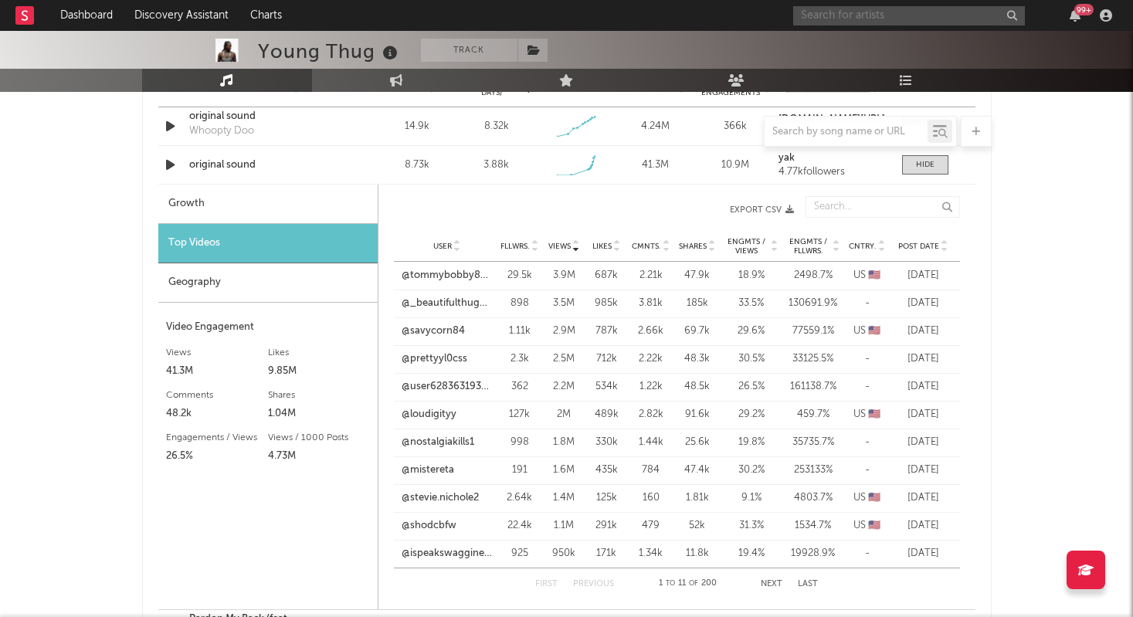
click at [838, 21] on input "text" at bounding box center [909, 15] width 232 height 19
click at [874, 15] on input "osamason" at bounding box center [909, 15] width 232 height 19
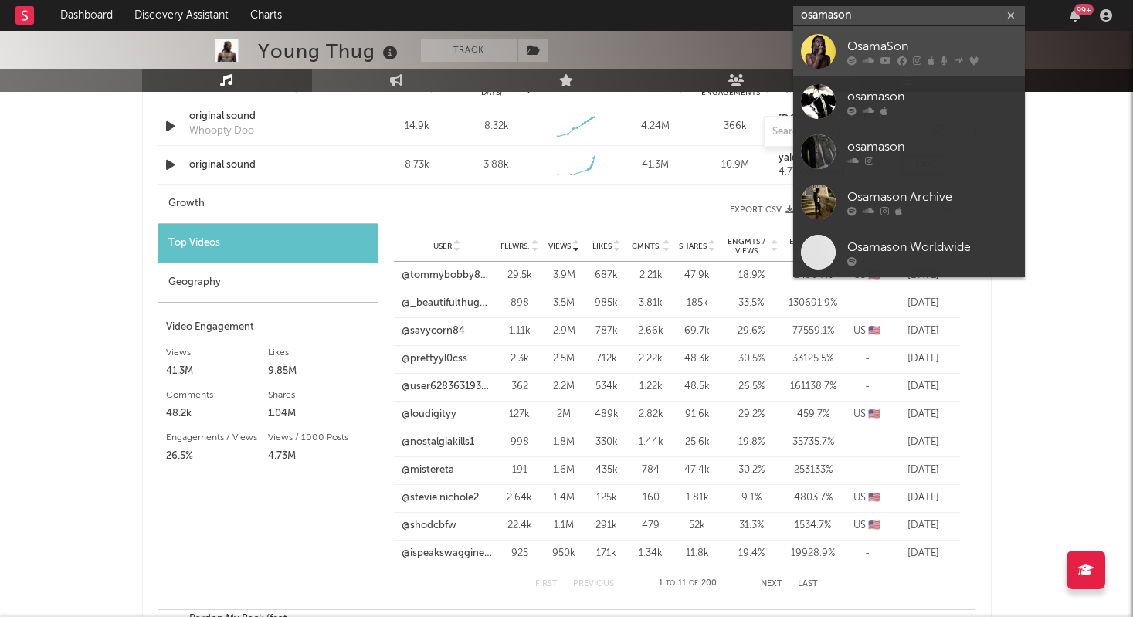
type input "osamason"
click at [858, 55] on div "OsamaSon" at bounding box center [932, 46] width 170 height 19
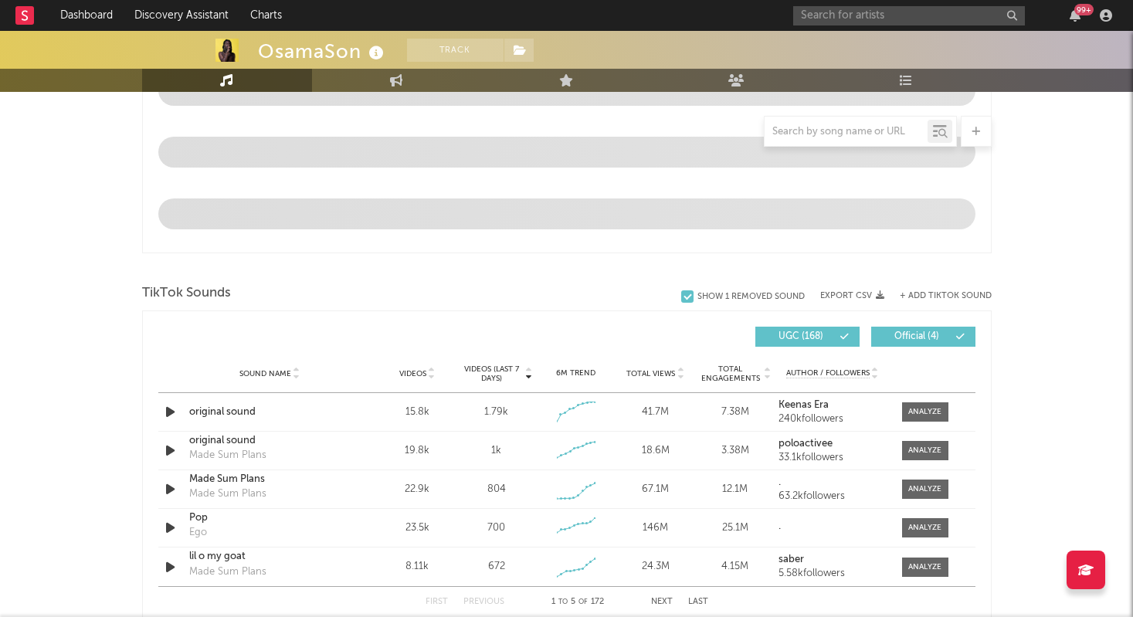
select select "6m"
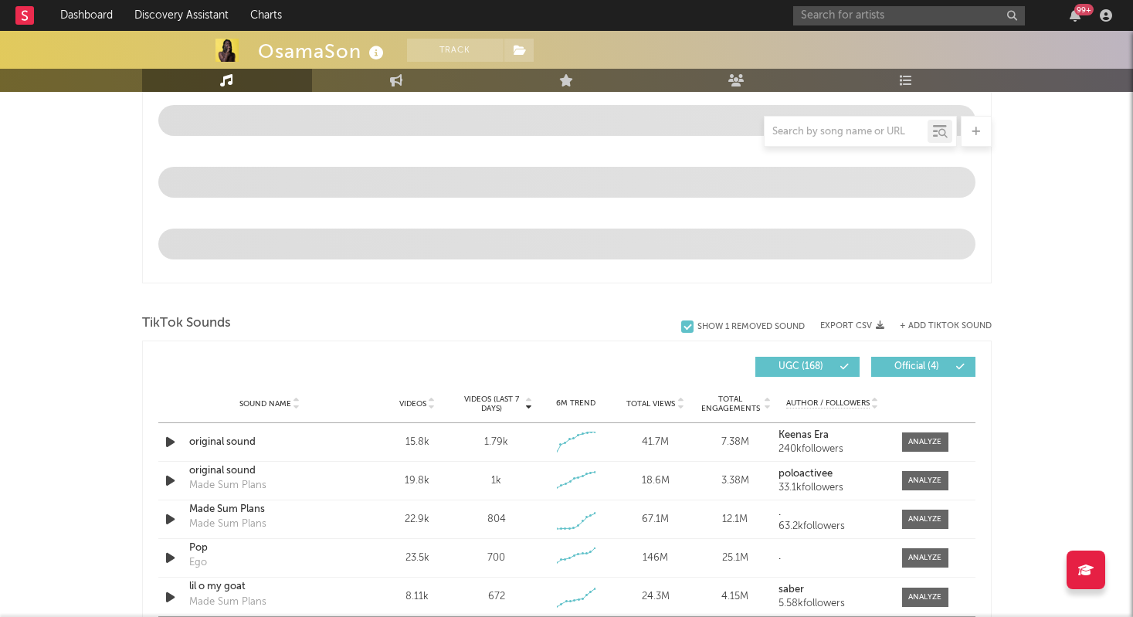
scroll to position [810, 0]
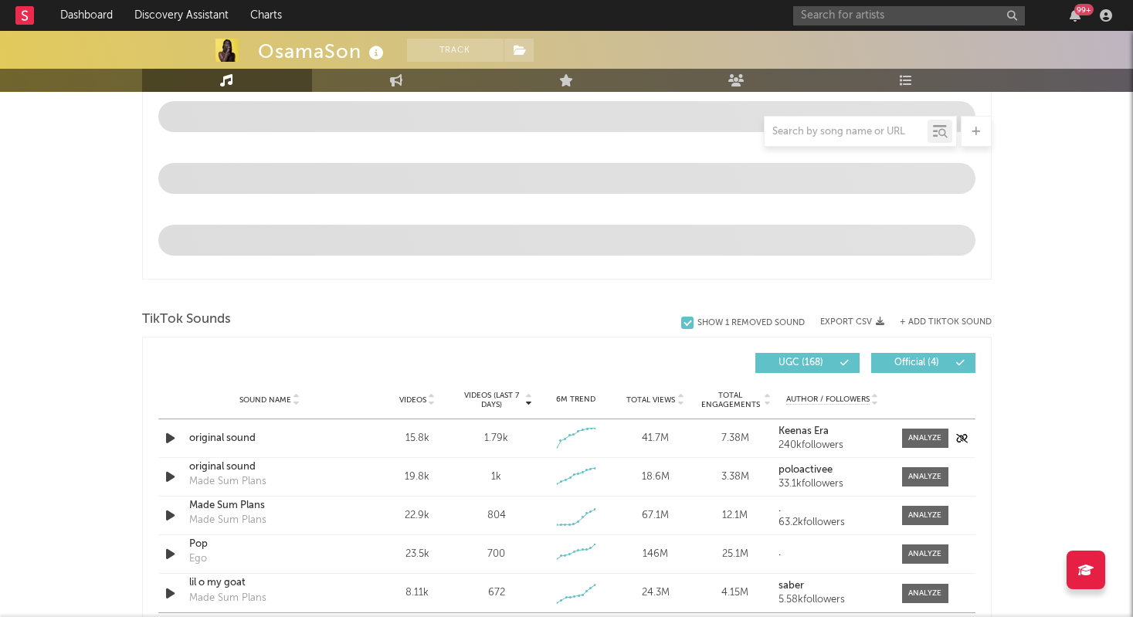
click at [175, 444] on icon "button" at bounding box center [170, 438] width 16 height 19
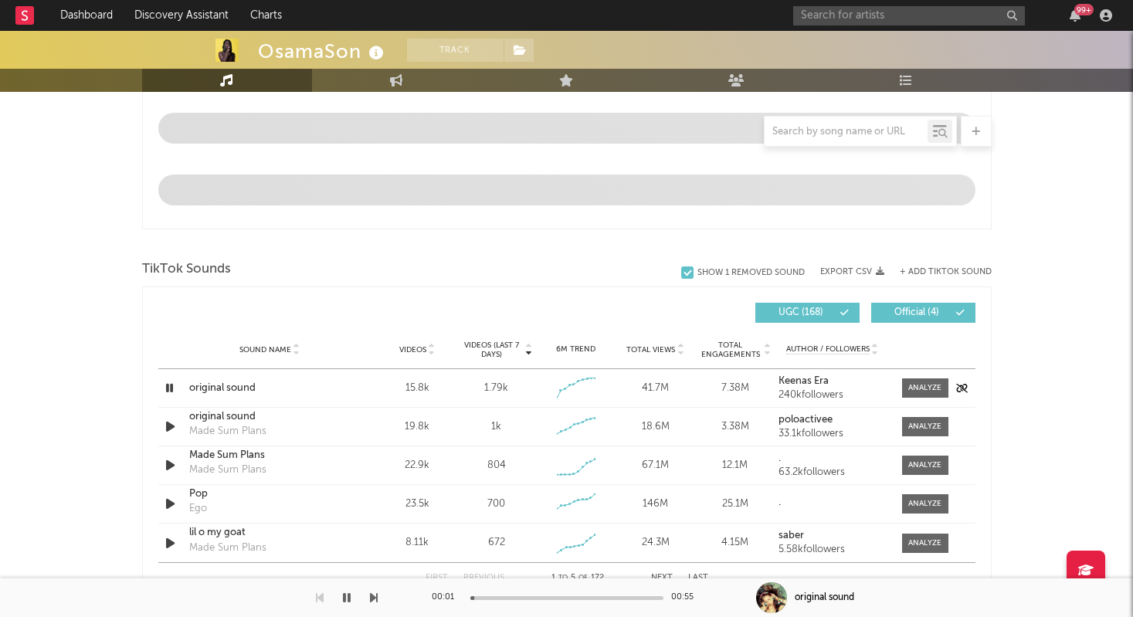
scroll to position [861, 0]
click at [165, 386] on icon "button" at bounding box center [169, 387] width 15 height 19
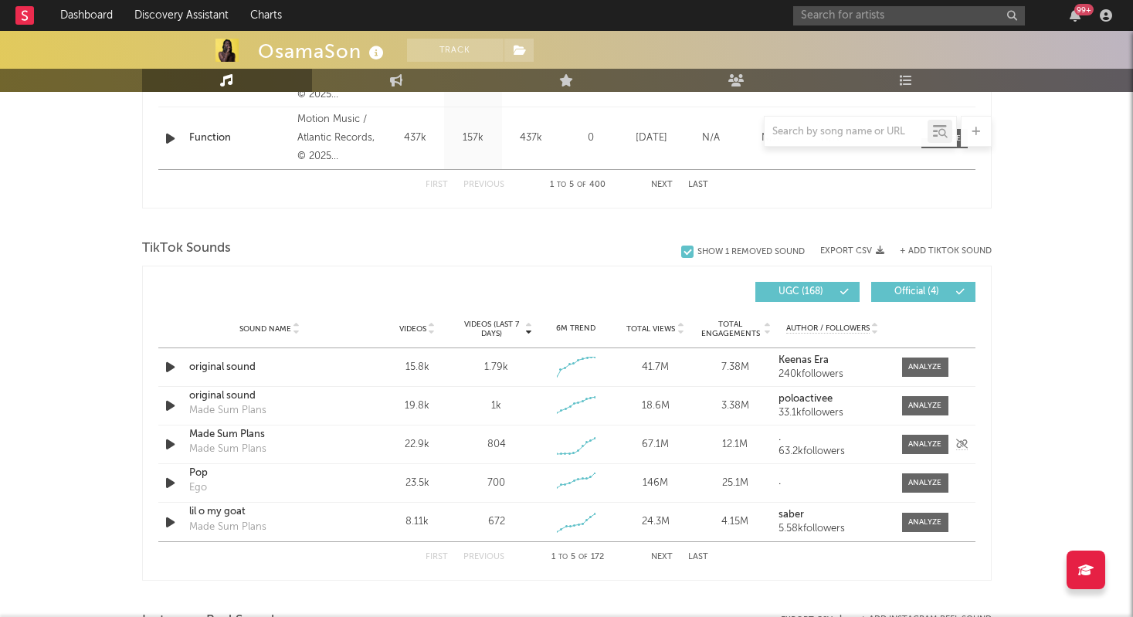
scroll to position [901, 0]
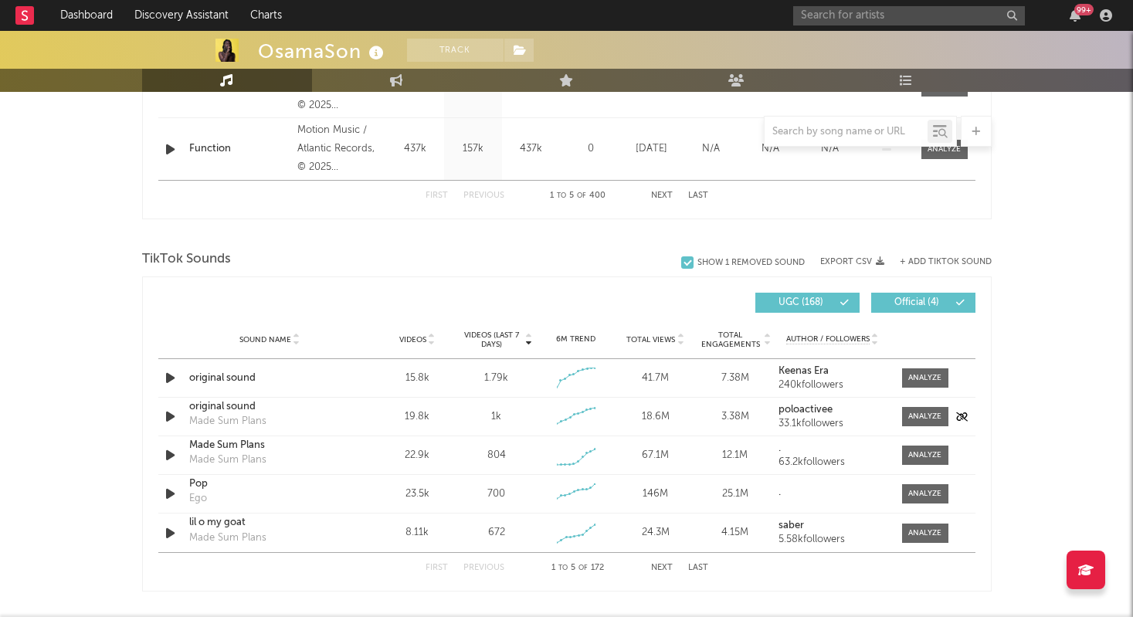
click at [167, 415] on icon "button" at bounding box center [170, 416] width 16 height 19
click at [162, 372] on icon "button" at bounding box center [170, 377] width 16 height 19
click at [165, 448] on icon "button" at bounding box center [170, 455] width 16 height 19
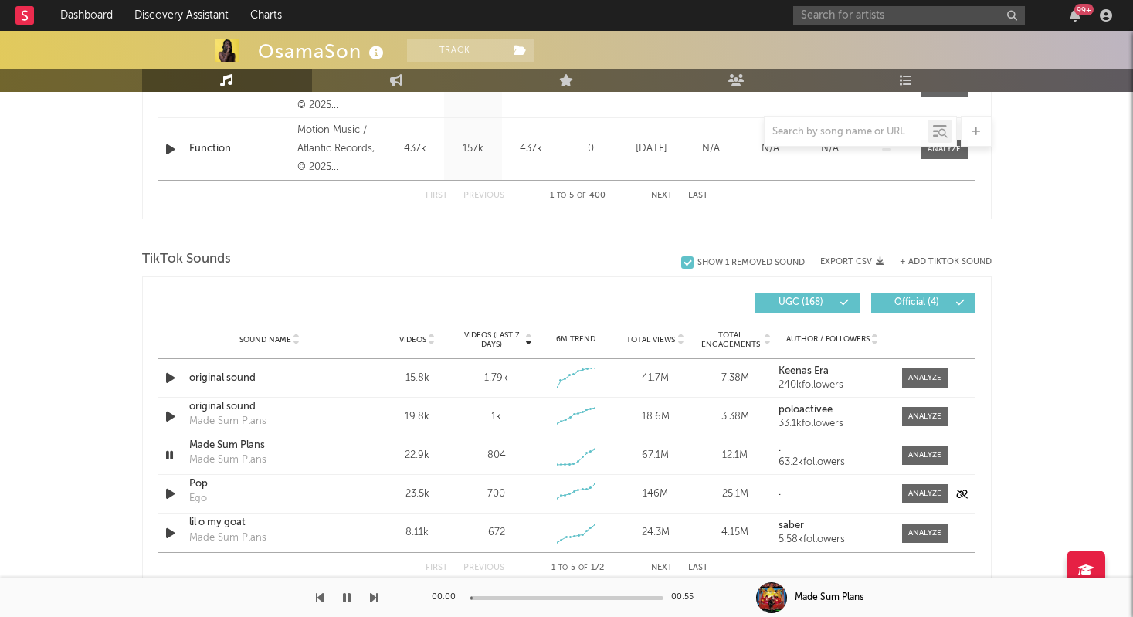
click at [165, 491] on icon "button" at bounding box center [170, 493] width 16 height 19
click at [169, 536] on icon "button" at bounding box center [170, 533] width 16 height 19
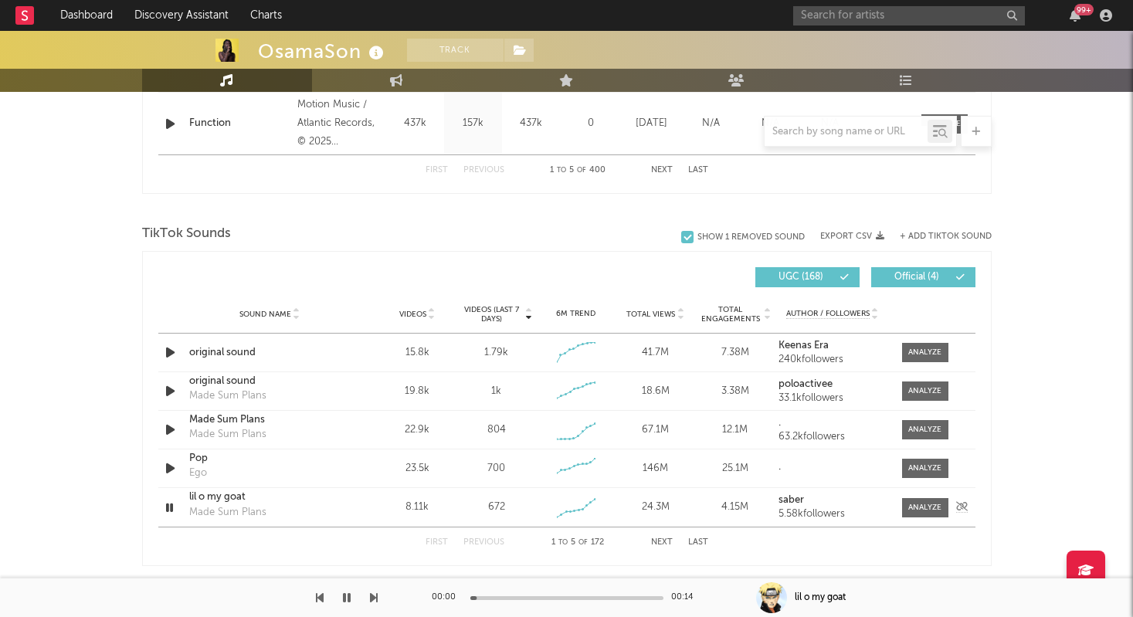
scroll to position [929, 0]
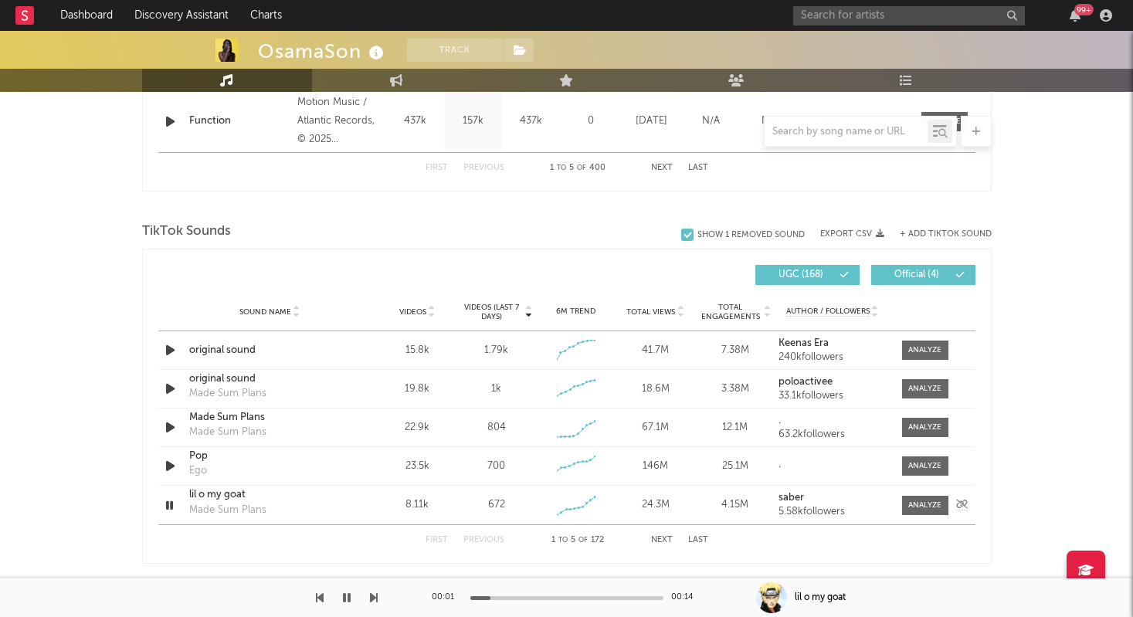
click at [166, 501] on icon "button" at bounding box center [169, 505] width 15 height 19
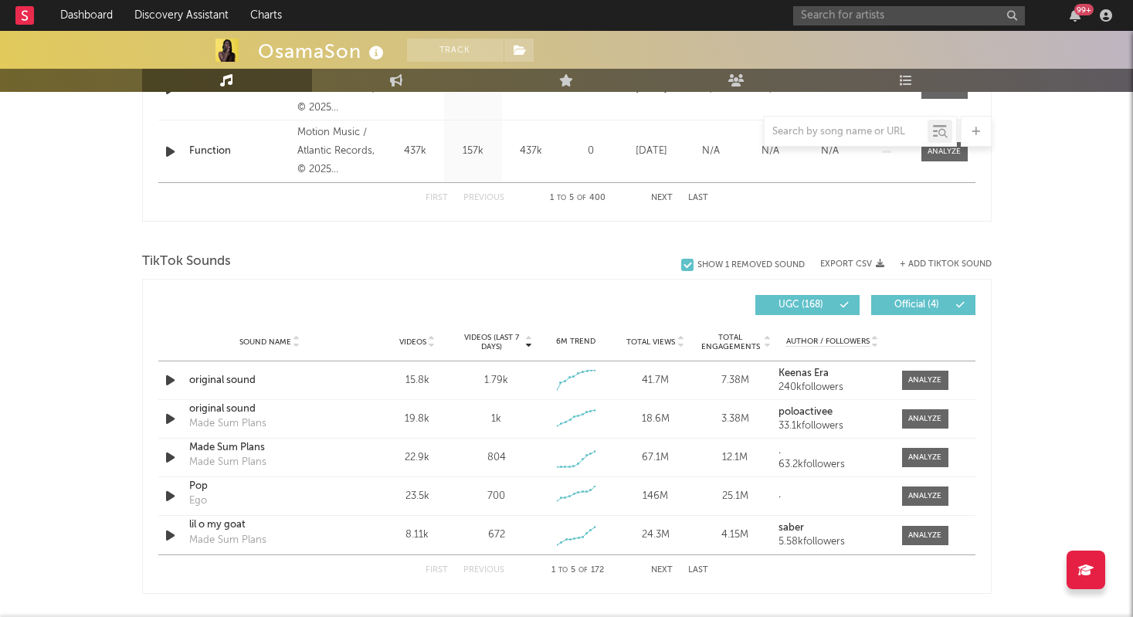
scroll to position [902, 0]
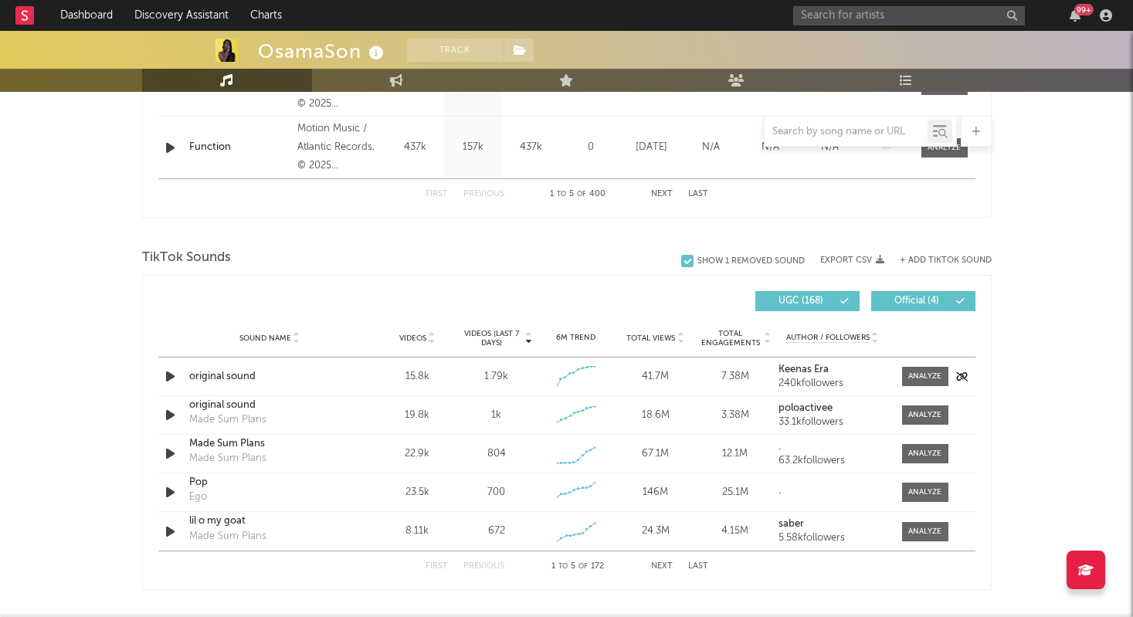
click at [164, 379] on icon "button" at bounding box center [170, 376] width 16 height 19
click at [164, 379] on icon "button" at bounding box center [169, 376] width 15 height 19
click at [164, 418] on icon "button" at bounding box center [170, 415] width 16 height 19
click at [164, 418] on icon "button" at bounding box center [169, 415] width 15 height 19
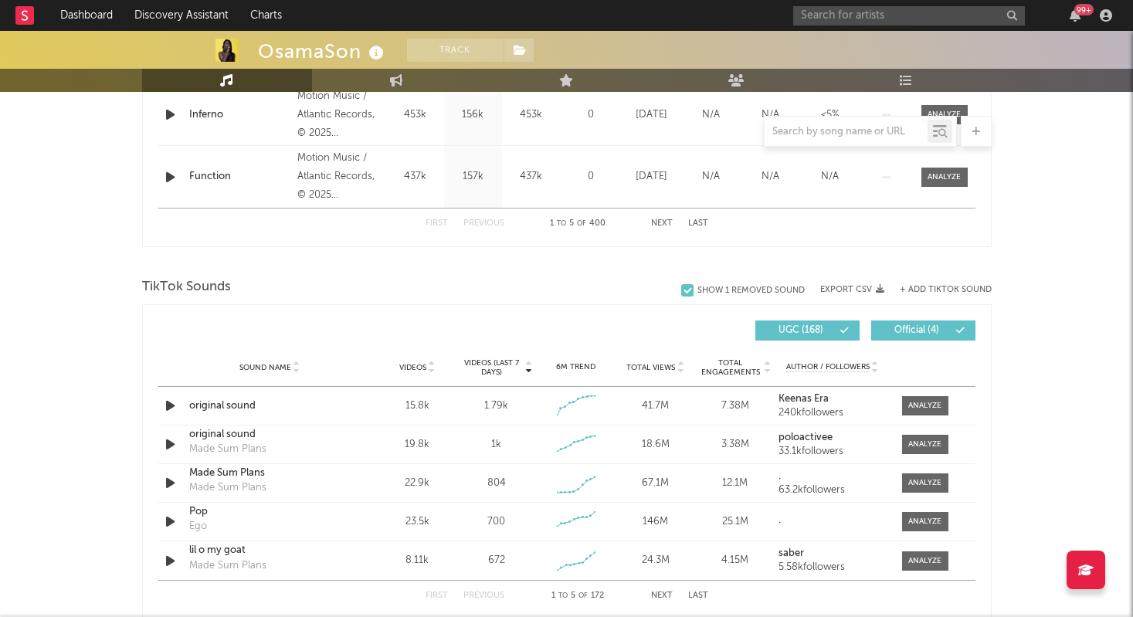
scroll to position [887, 0]
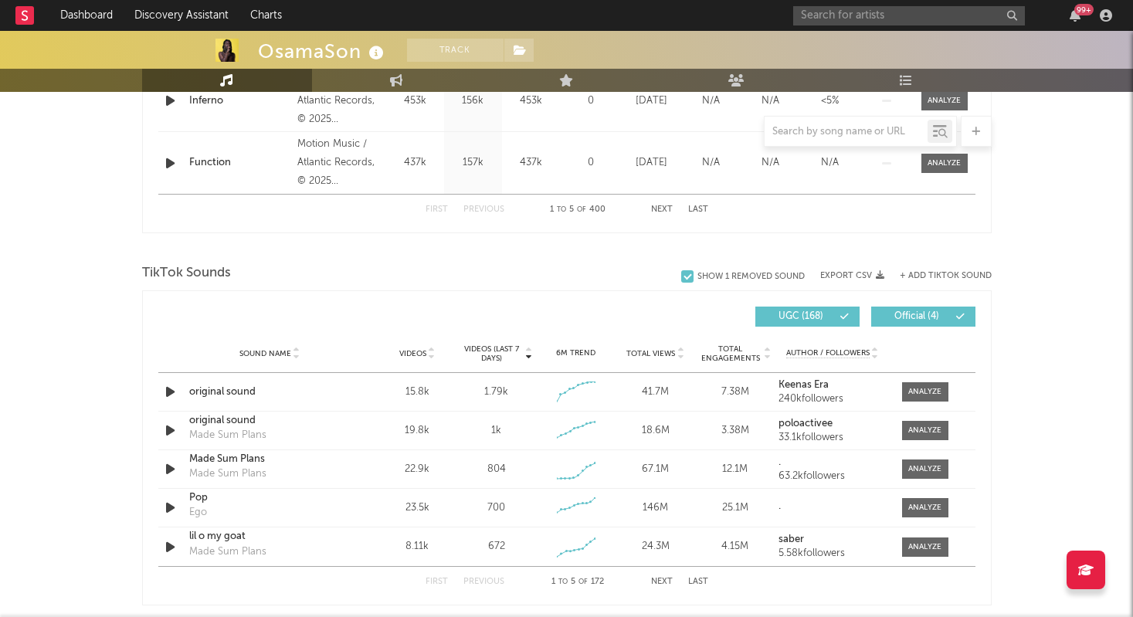
click at [655, 586] on button "Next" at bounding box center [662, 582] width 22 height 8
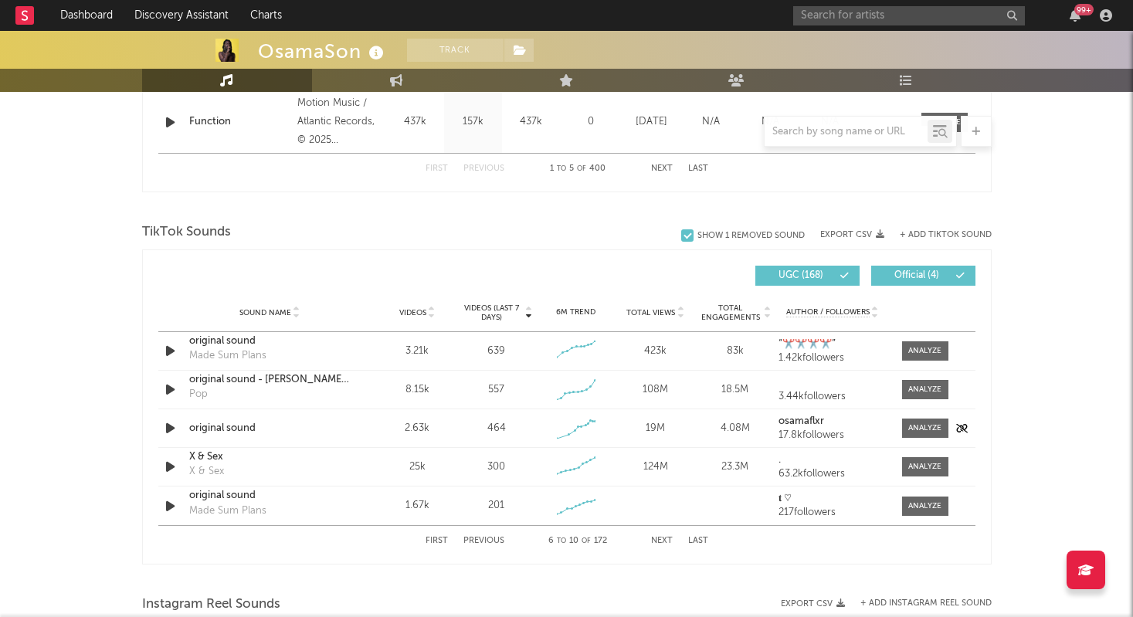
scroll to position [935, 0]
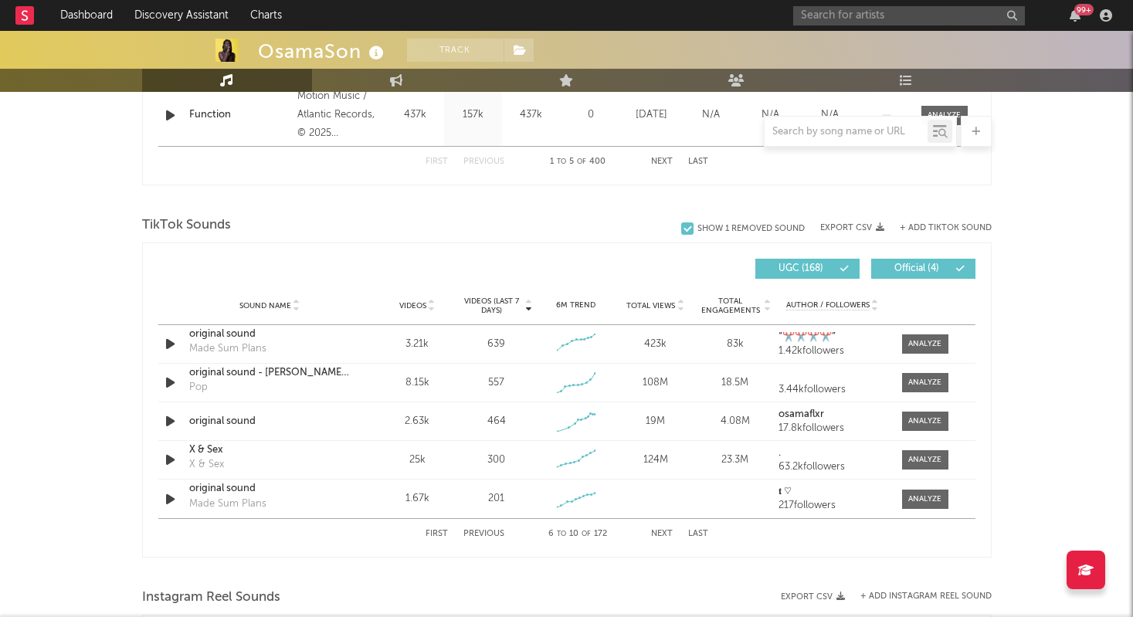
click at [661, 529] on div "First Previous 6 to 10 of 172 Next Last" at bounding box center [567, 534] width 283 height 30
click at [661, 535] on button "Next" at bounding box center [662, 534] width 22 height 8
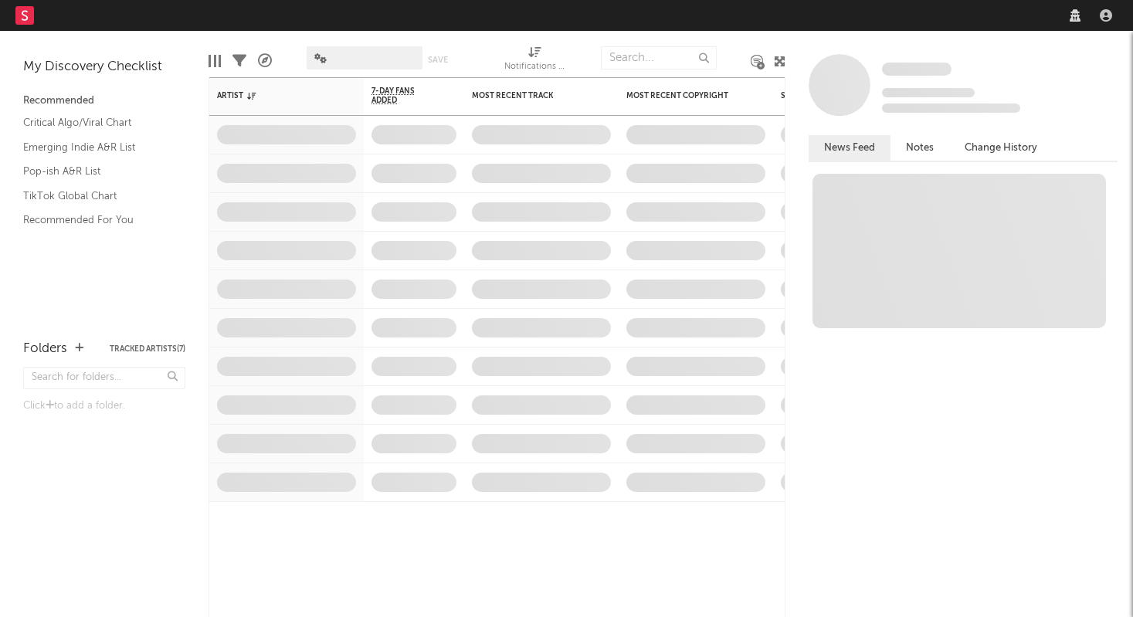
click at [851, 15] on nav "Dashboard Discovery Assistant Charts Leads" at bounding box center [566, 15] width 1133 height 31
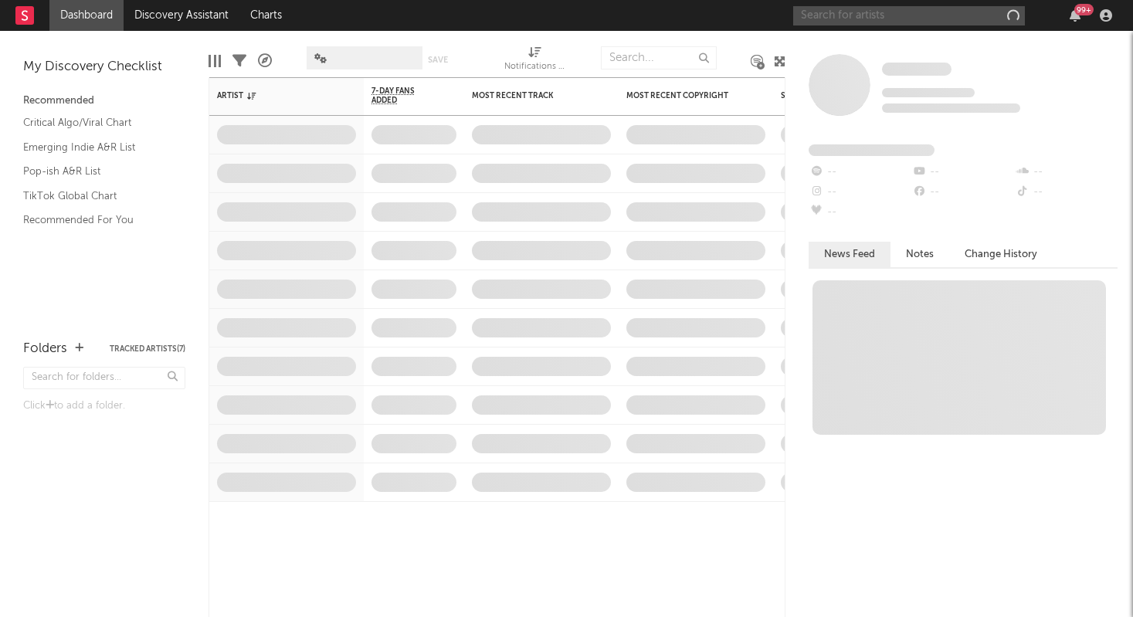
click at [835, 22] on input "text" at bounding box center [909, 15] width 232 height 19
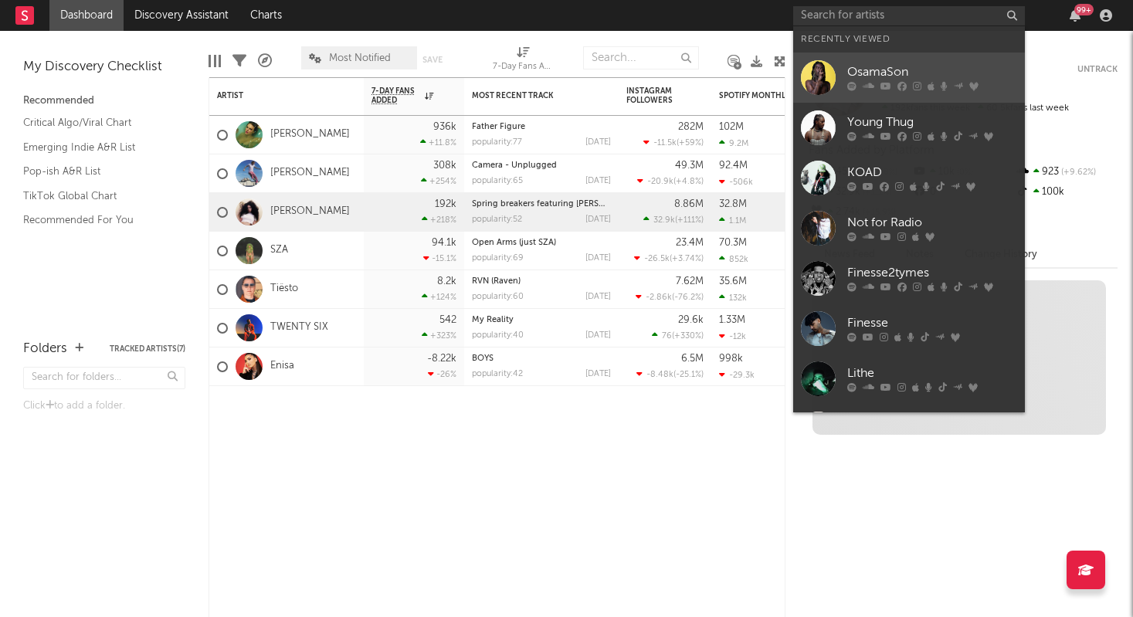
click at [847, 80] on div "OsamaSon" at bounding box center [932, 72] width 170 height 19
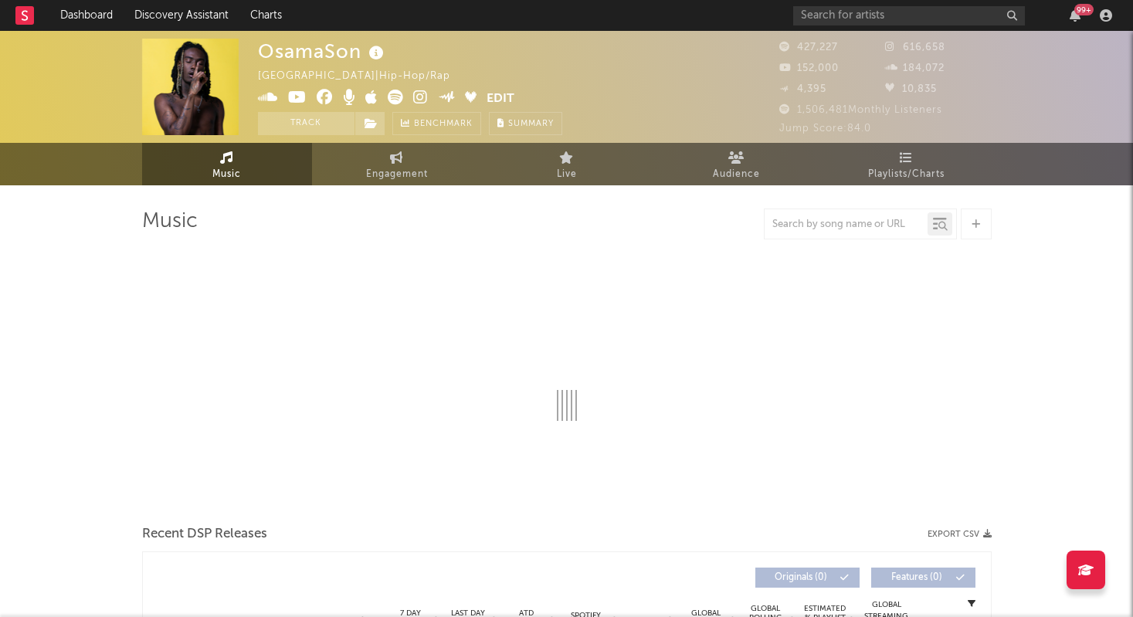
select select "6m"
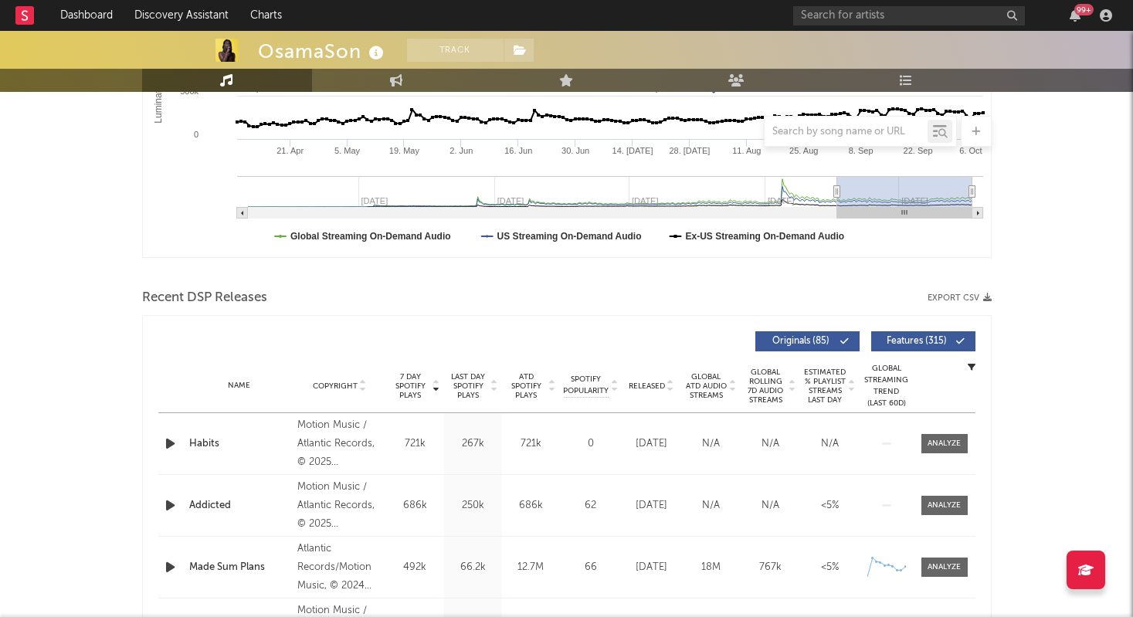
scroll to position [458, 0]
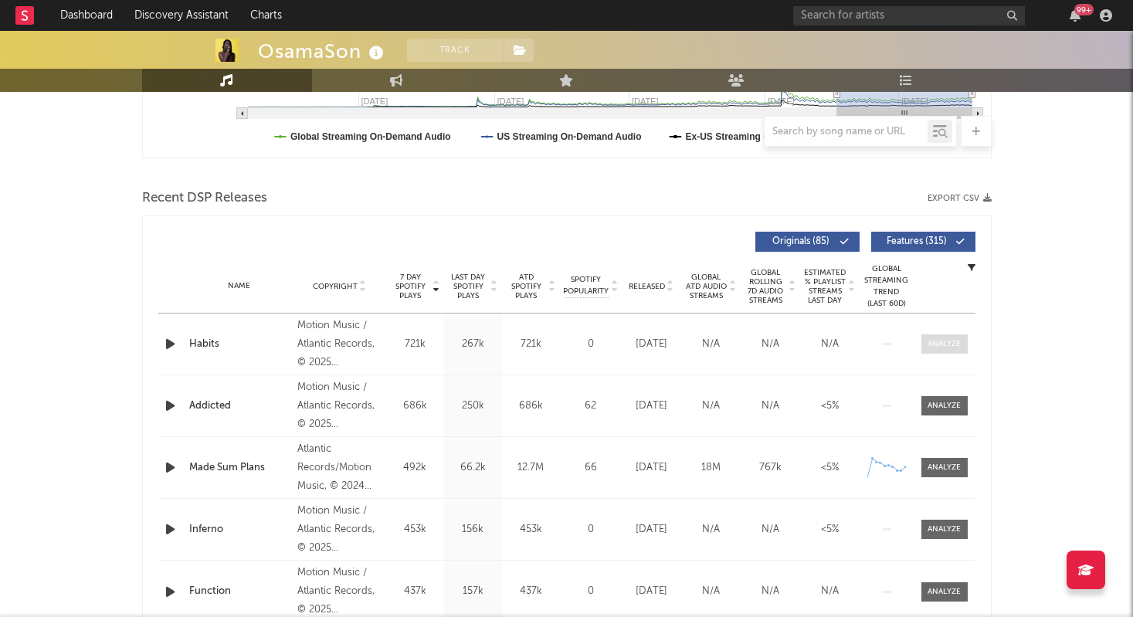
click at [944, 339] on div at bounding box center [944, 344] width 33 height 12
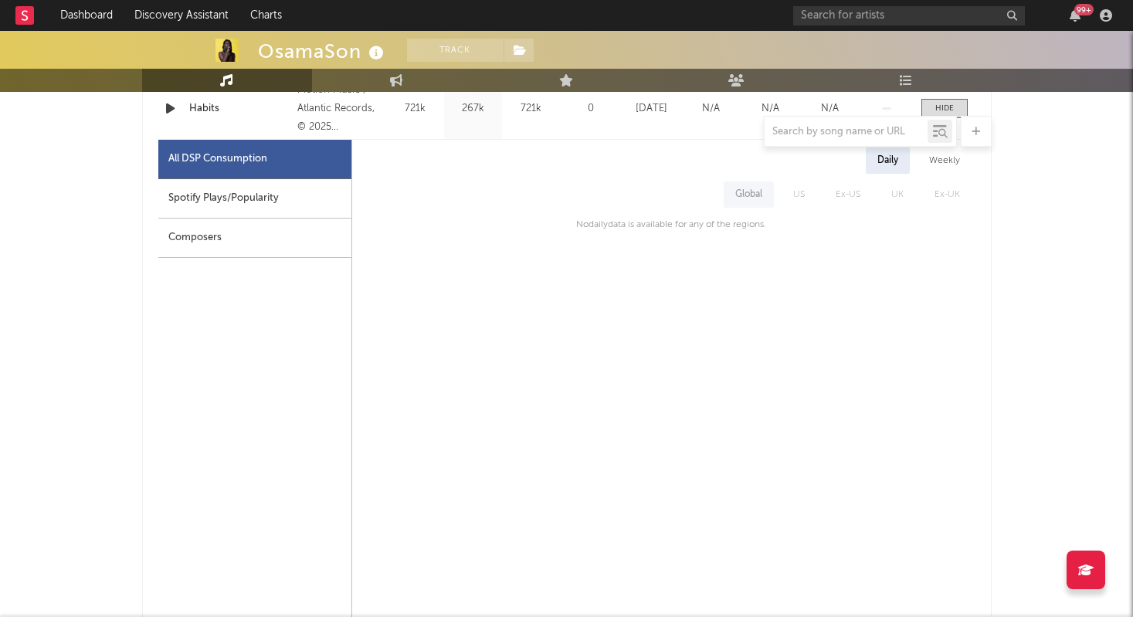
scroll to position [597, 0]
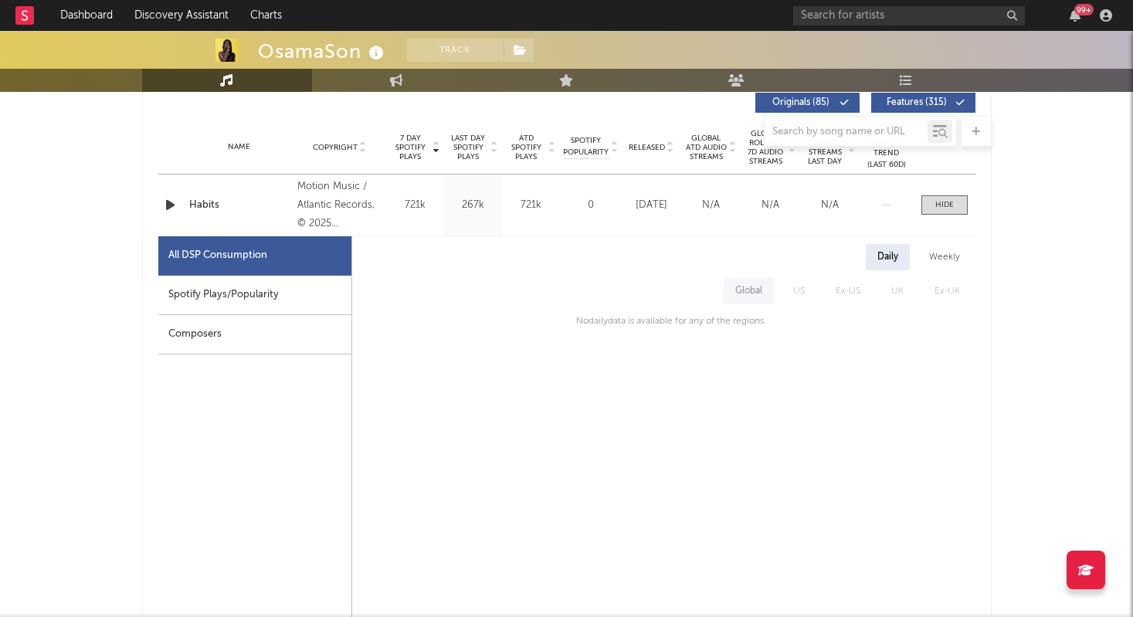
click at [943, 194] on div "Name Habits Copyright Motion Music / Atlantic Records, © 2025 OsamaSon under ex…" at bounding box center [566, 205] width 817 height 61
click at [944, 202] on div at bounding box center [945, 205] width 19 height 12
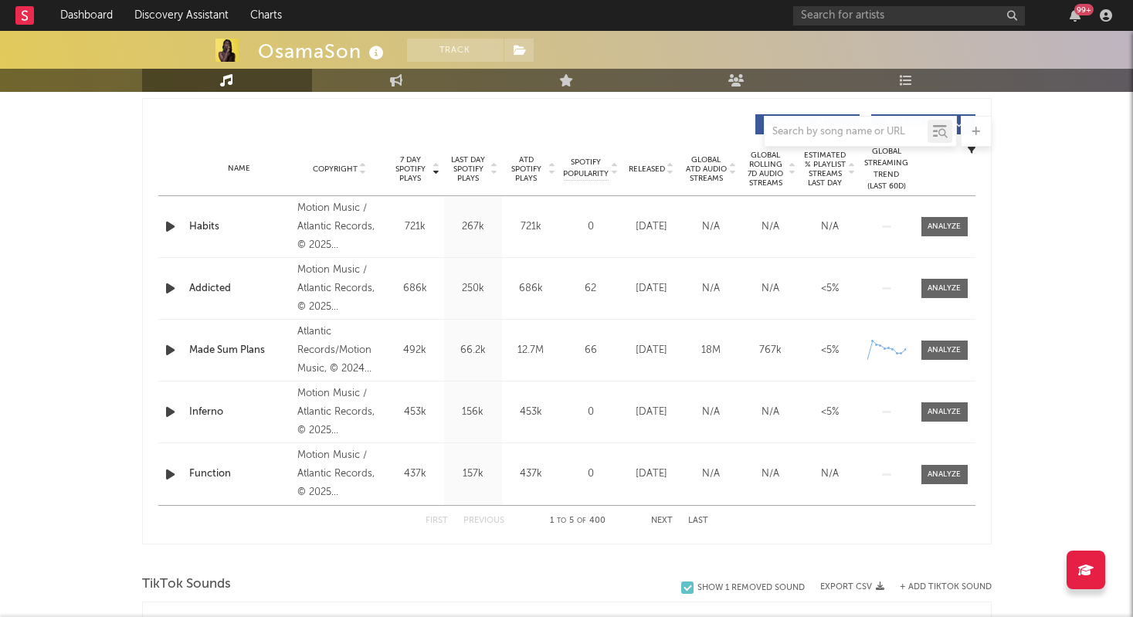
scroll to position [568, 0]
